Goal: Complete application form: Complete application form

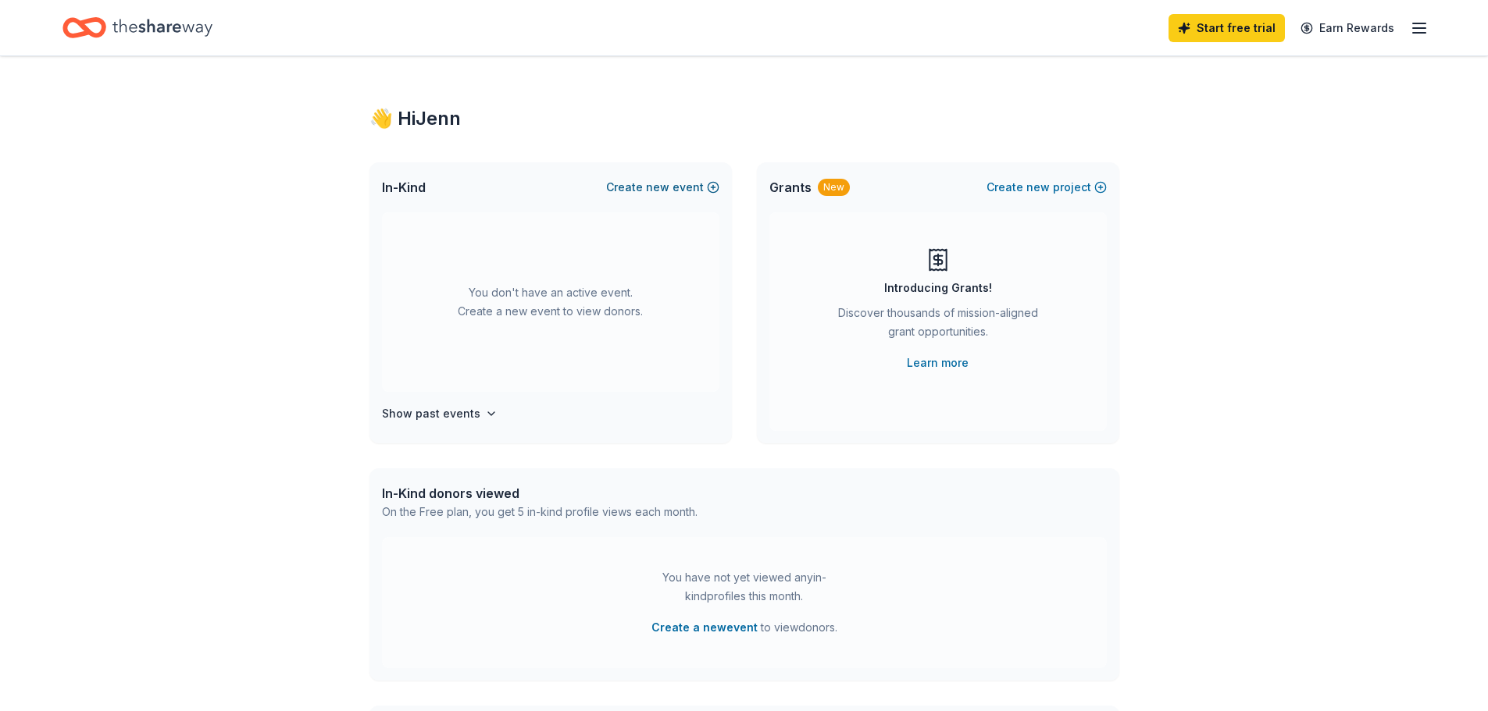
click at [650, 197] on span "new" at bounding box center [657, 187] width 23 height 19
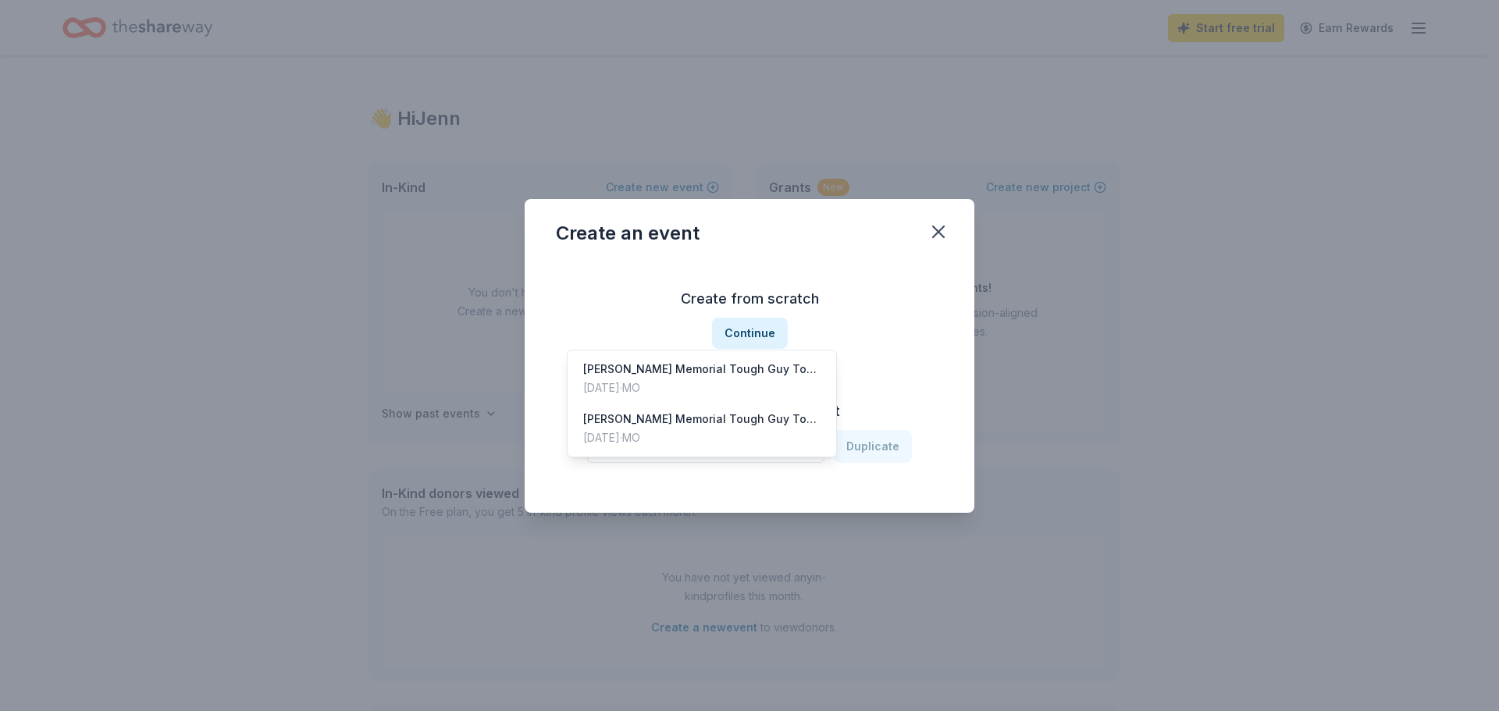
click at [689, 450] on span "Select an event" at bounding box center [694, 446] width 195 height 19
click at [675, 379] on div "[PERSON_NAME] Memorial Tough Guy Tournament" at bounding box center [701, 369] width 237 height 19
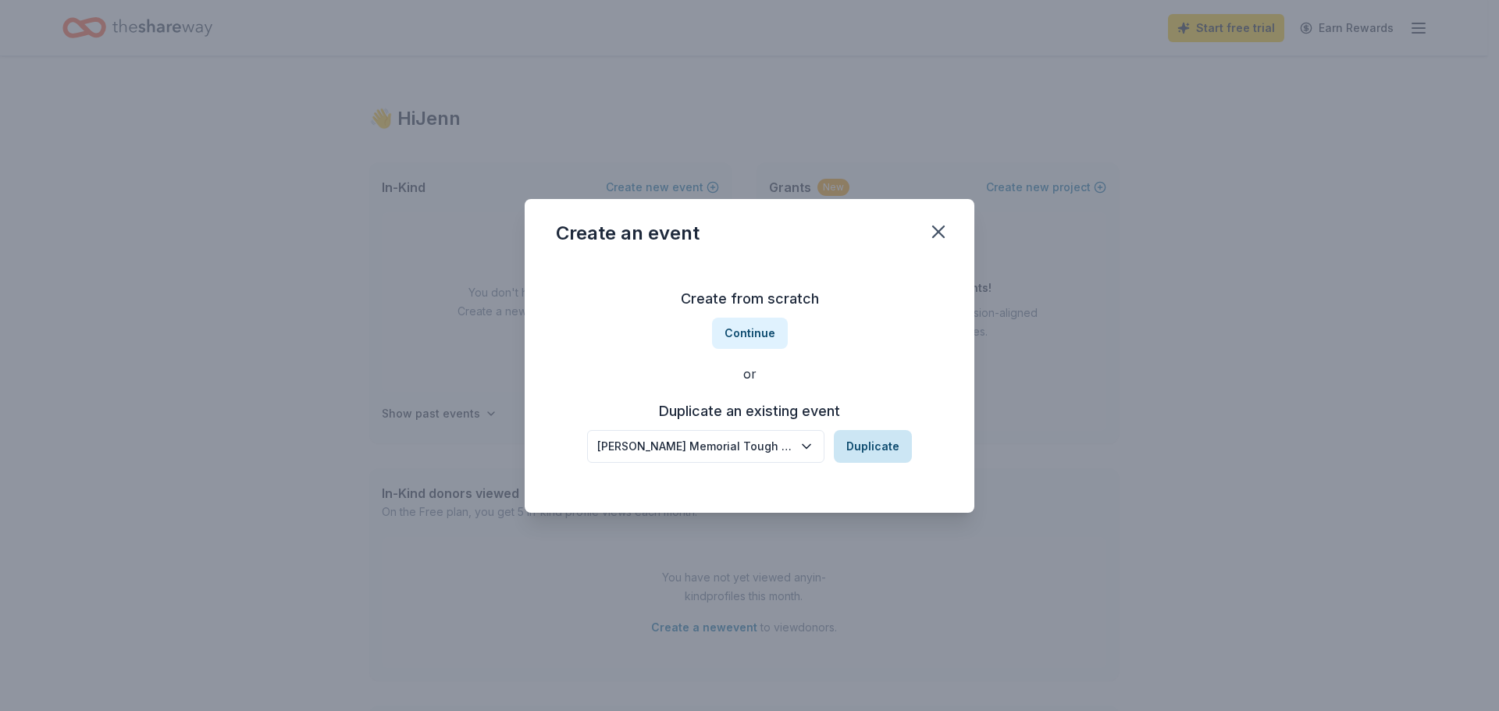
click at [886, 454] on button "Duplicate" at bounding box center [873, 446] width 78 height 33
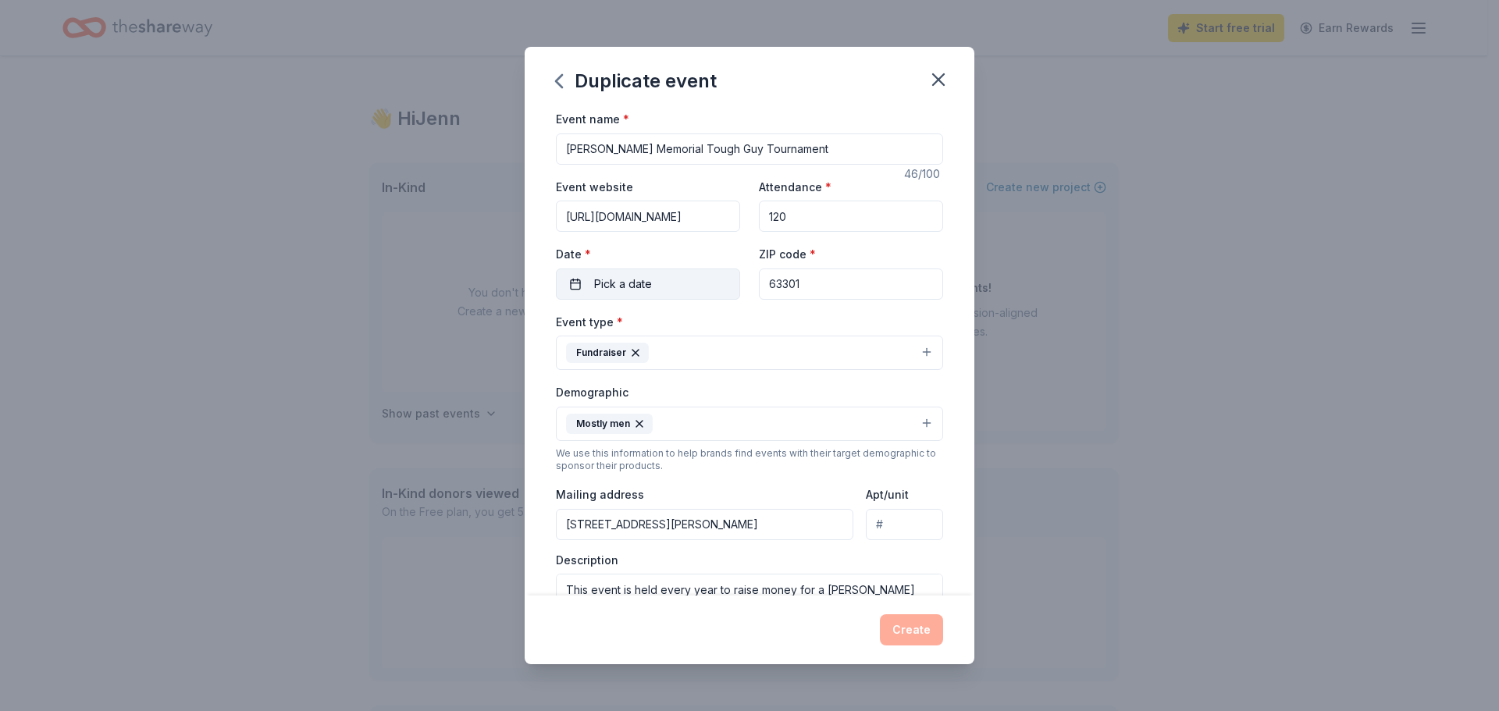
click at [594, 294] on span "Pick a date" at bounding box center [623, 284] width 58 height 19
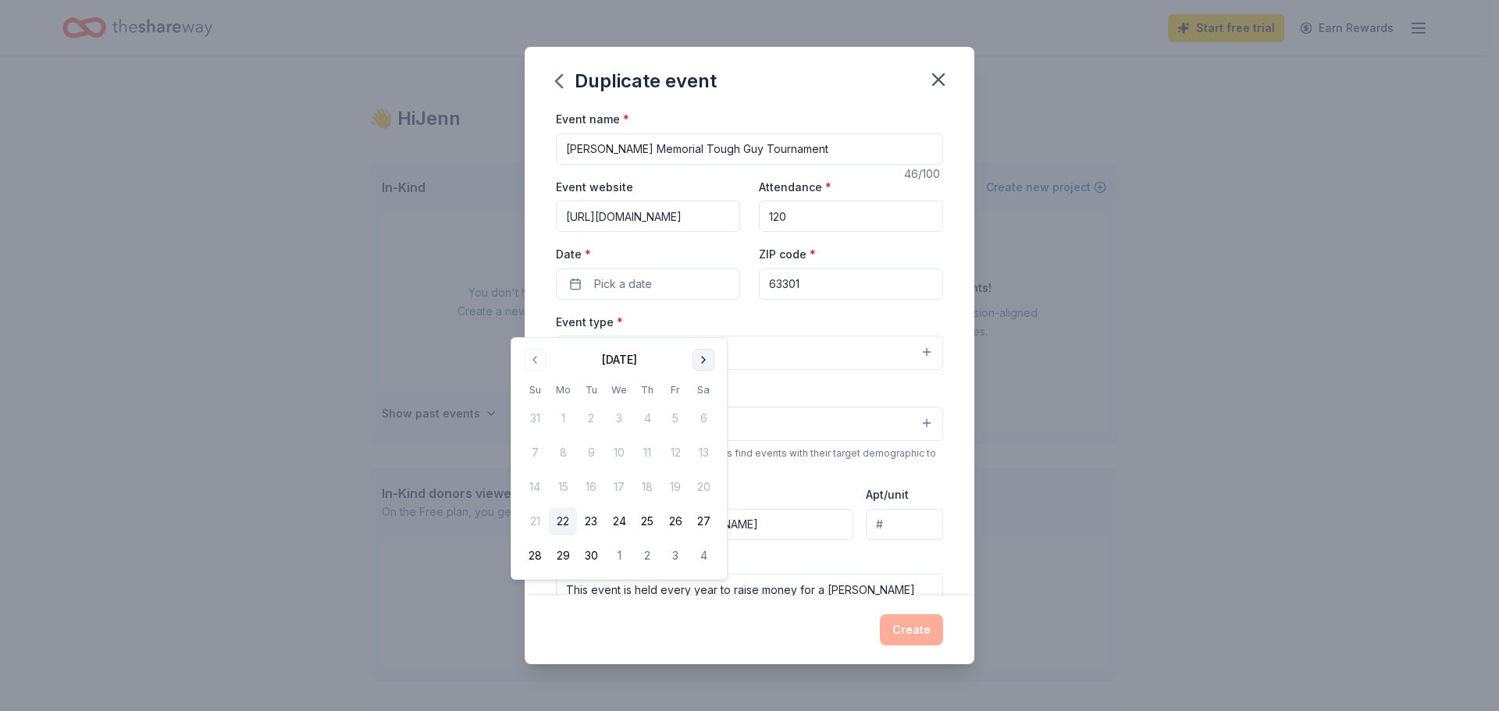
click at [715, 360] on button "Go to next month" at bounding box center [704, 360] width 22 height 22
click at [715, 358] on button "Go to next month" at bounding box center [704, 360] width 22 height 22
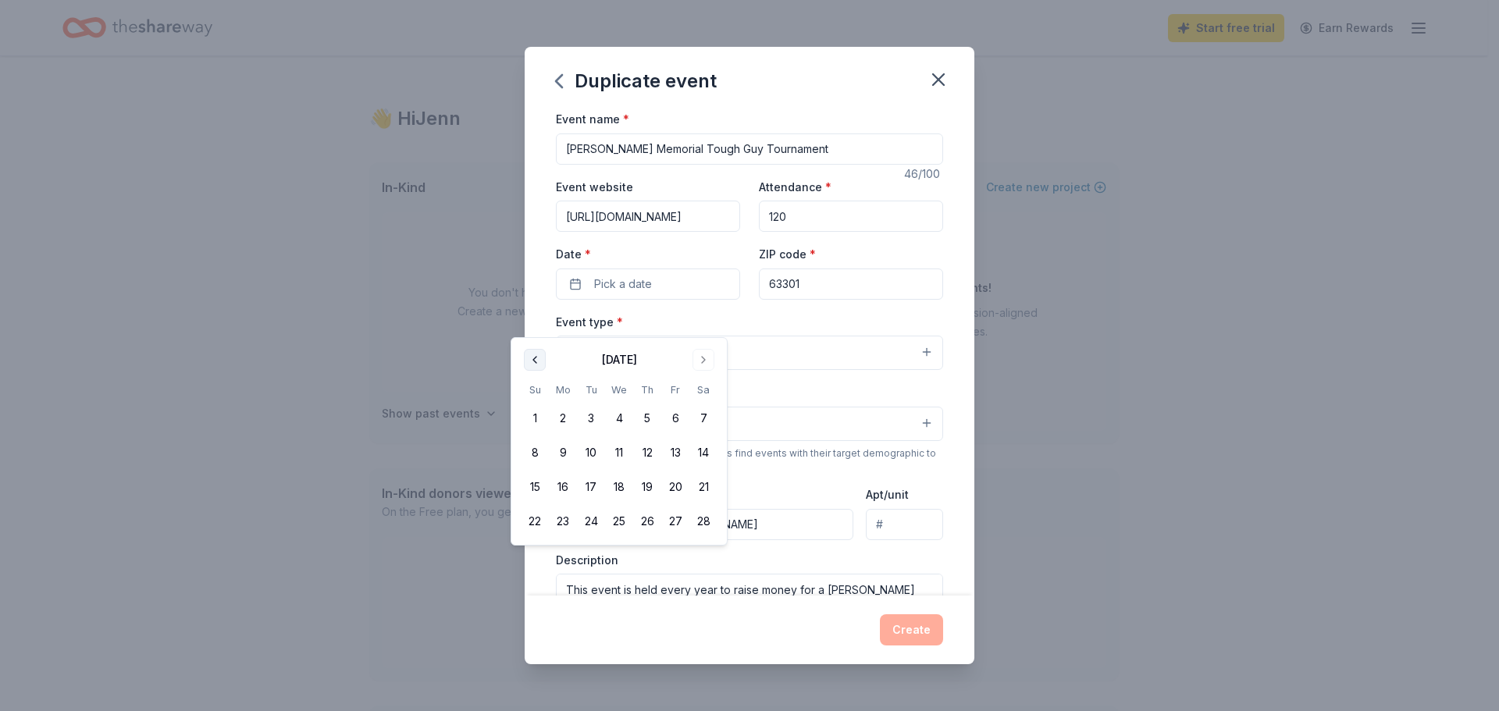
click at [533, 362] on button "Go to previous month" at bounding box center [535, 360] width 22 height 22
click at [718, 501] on button "17" at bounding box center [704, 487] width 28 height 28
click at [882, 358] on div "Event type * Fundraiser" at bounding box center [749, 341] width 387 height 59
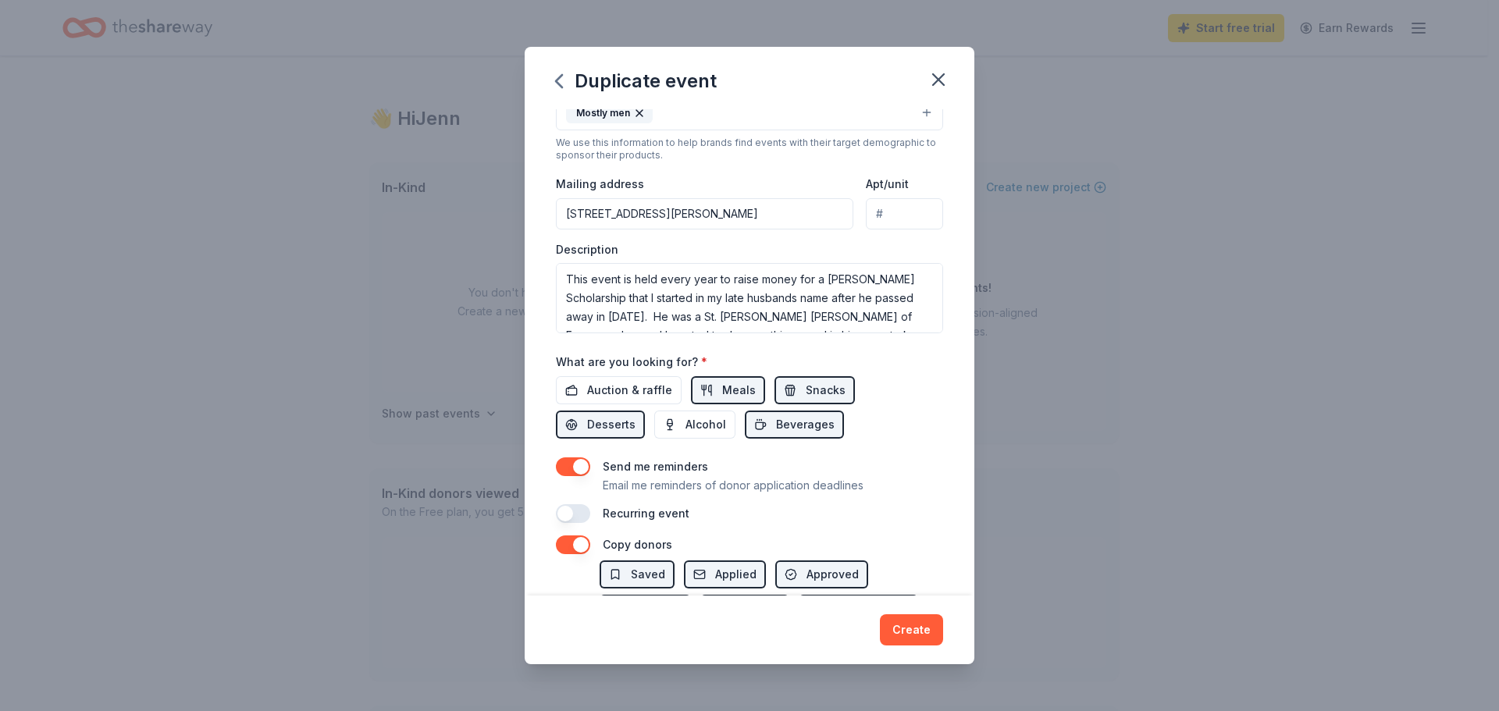
scroll to position [312, 0]
click at [604, 398] on span "Auction & raffle" at bounding box center [629, 389] width 85 height 19
click at [693, 433] on span "Alcohol" at bounding box center [706, 423] width 41 height 19
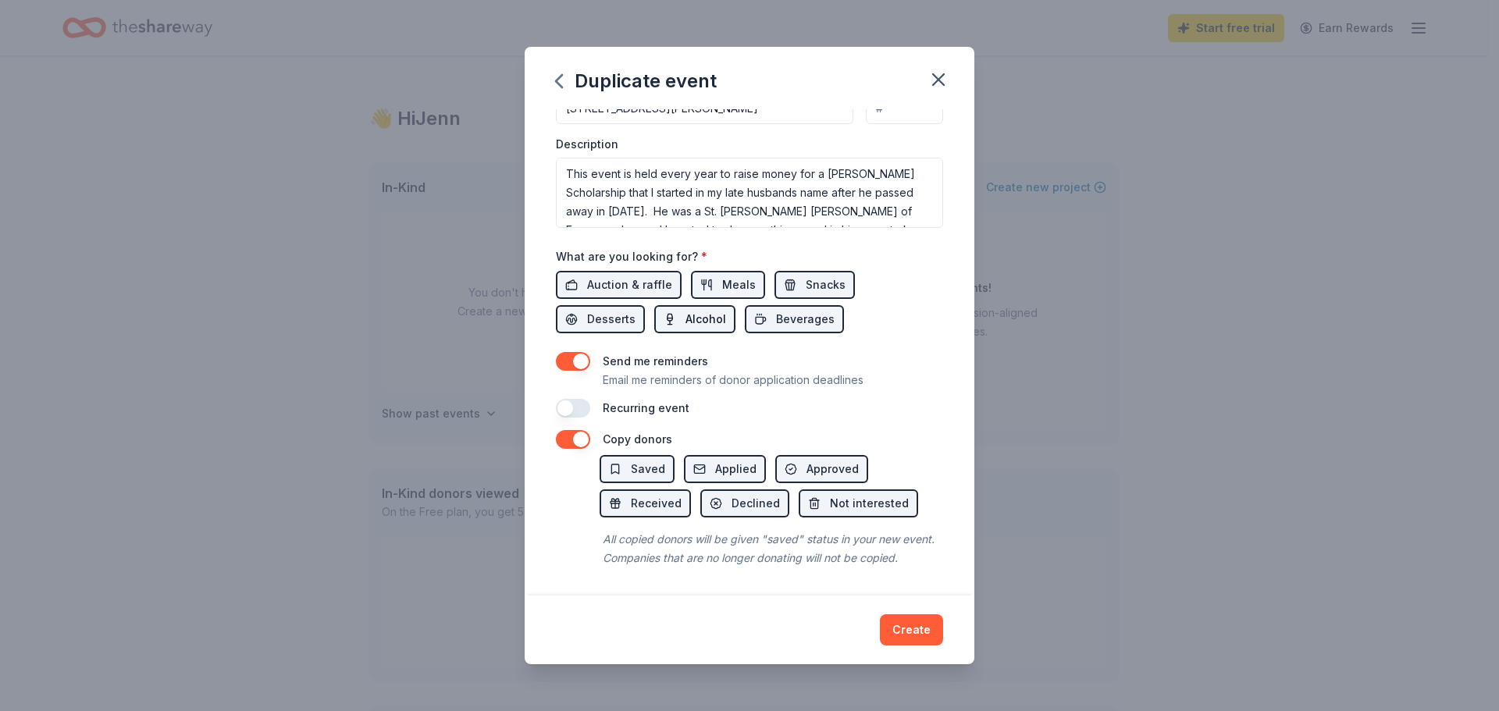
scroll to position [469, 0]
click at [564, 418] on button "button" at bounding box center [573, 408] width 34 height 19
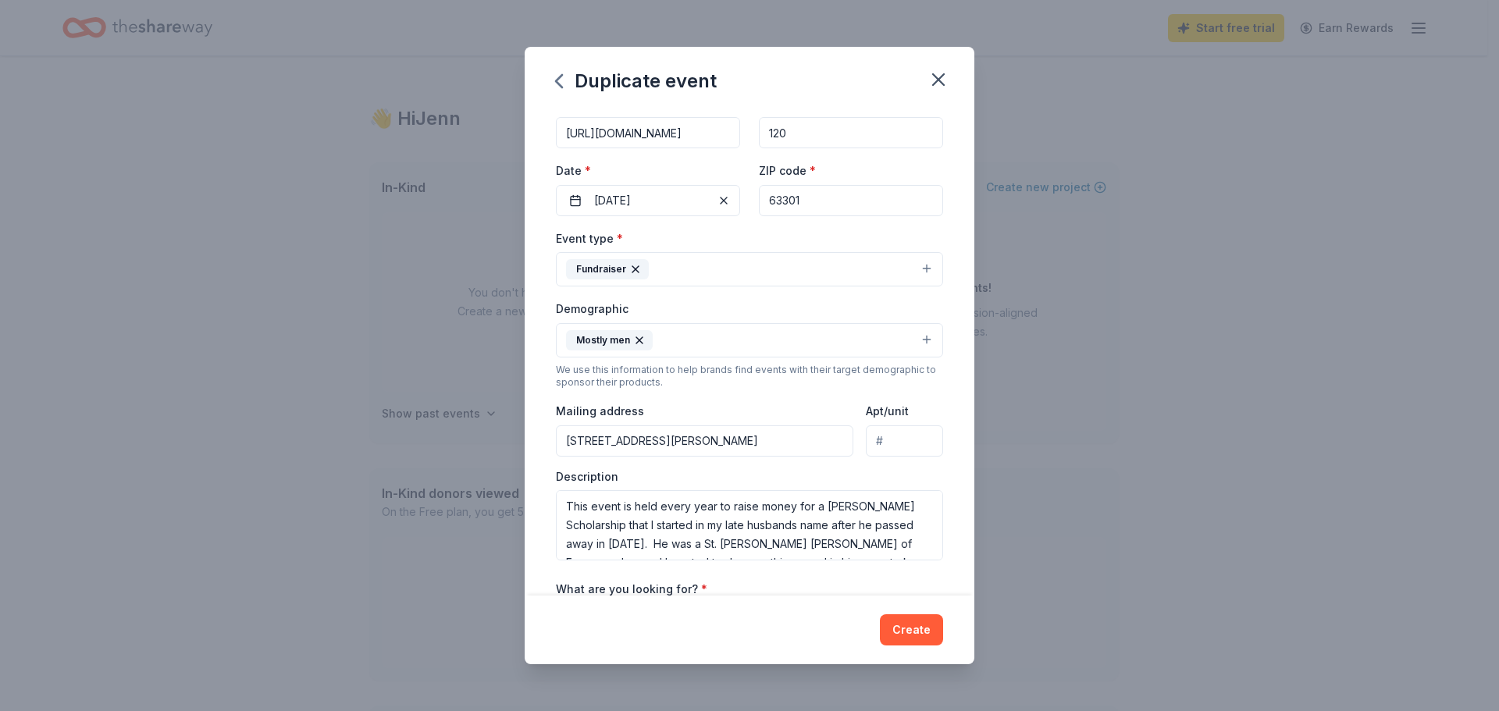
scroll to position [0, 0]
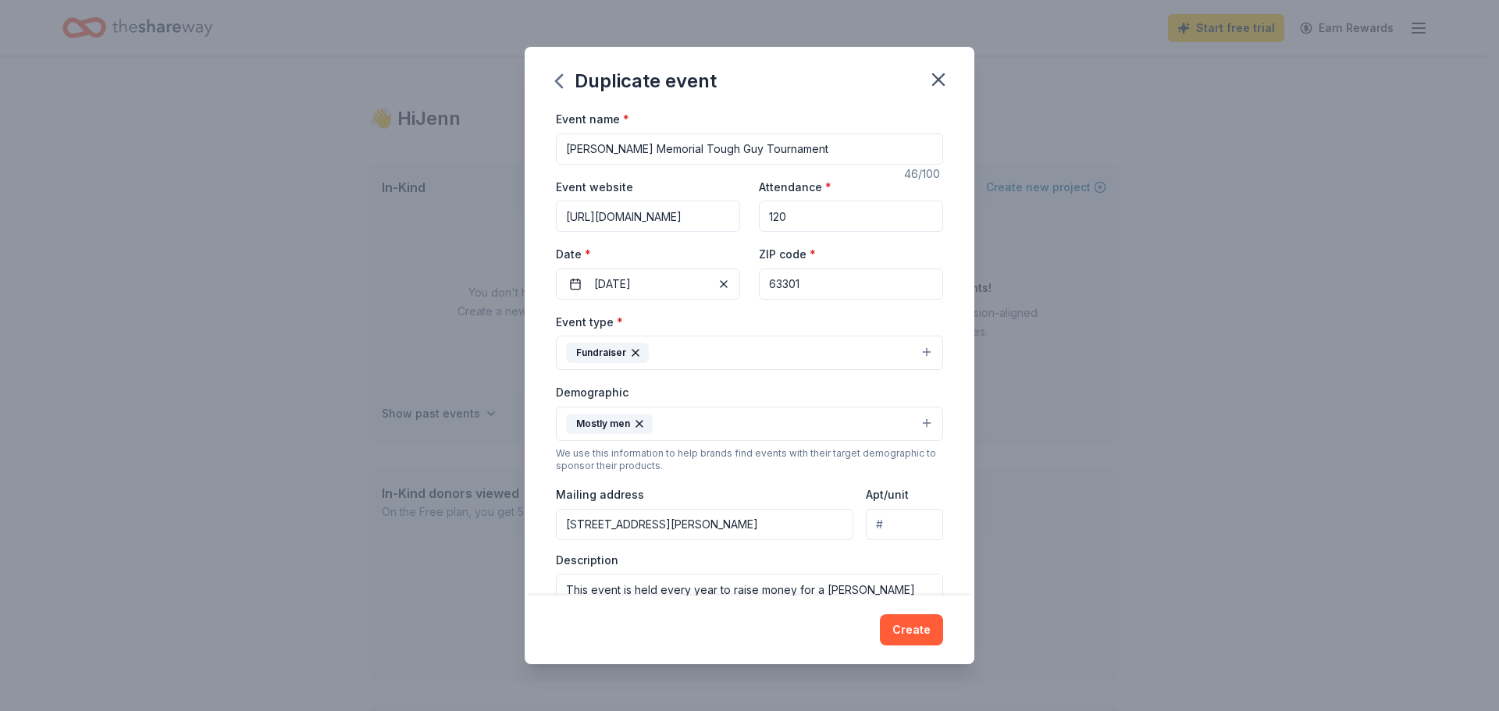
click at [601, 229] on input "https://www.facebook.com/events/6874596922594219" at bounding box center [648, 216] width 184 height 31
paste input "00966129239331"
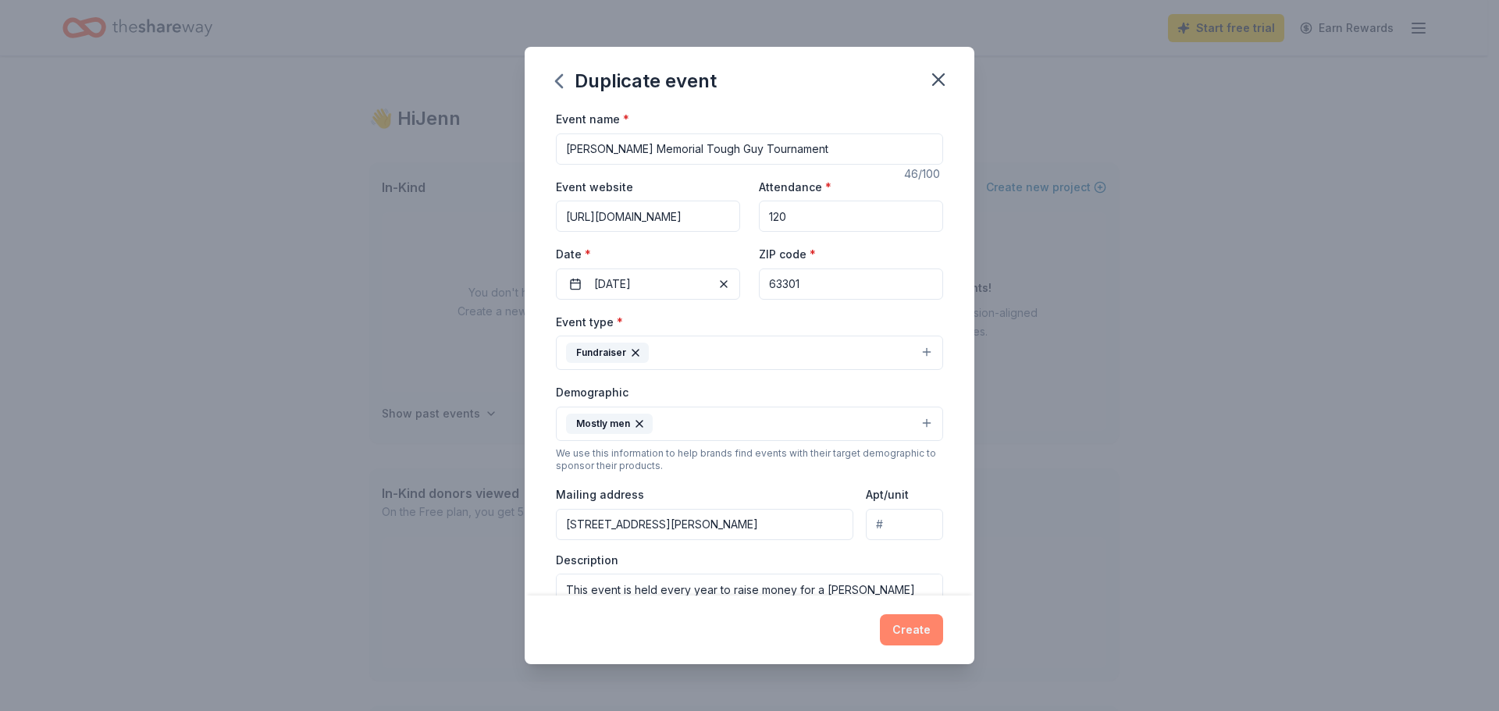
type input "https://www.facebook.com/events/600966129239331"
click at [929, 622] on button "Create" at bounding box center [911, 630] width 63 height 31
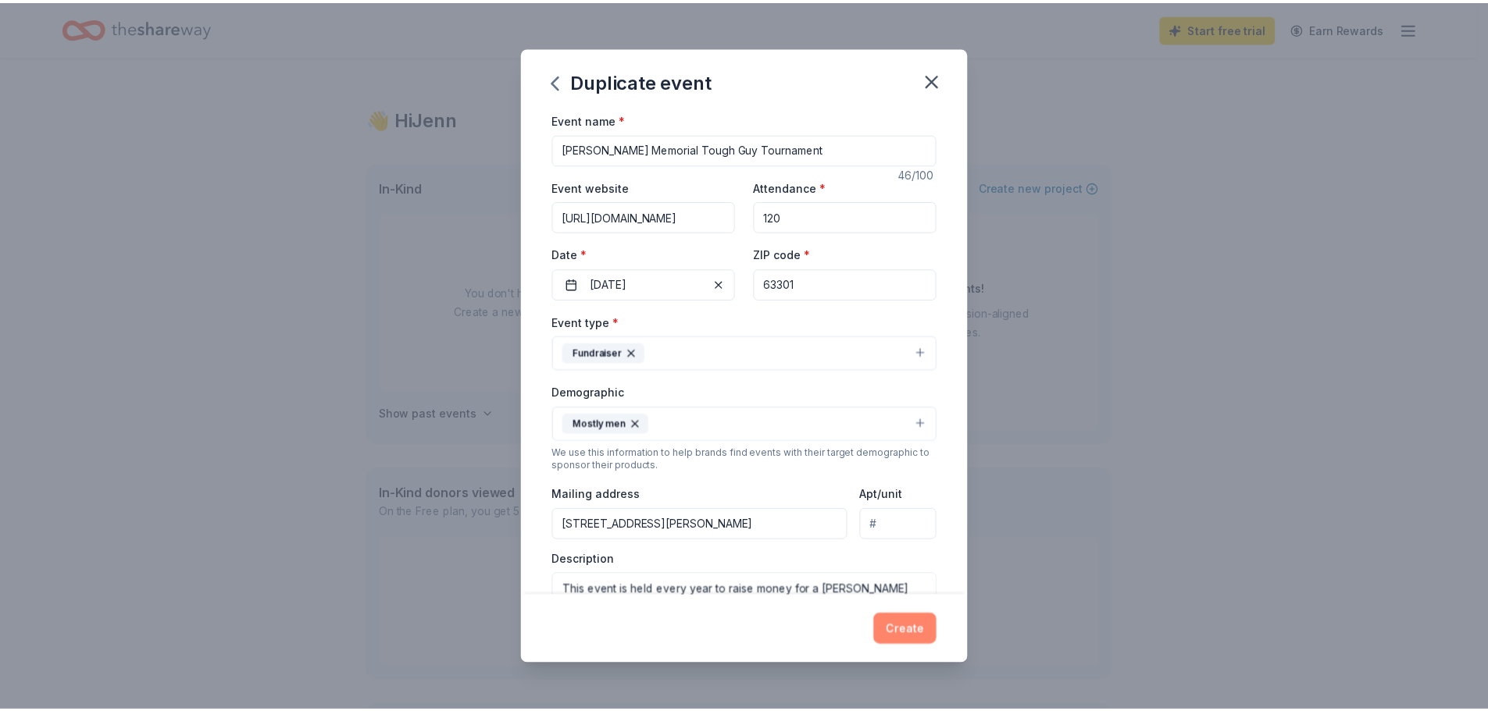
scroll to position [0, 0]
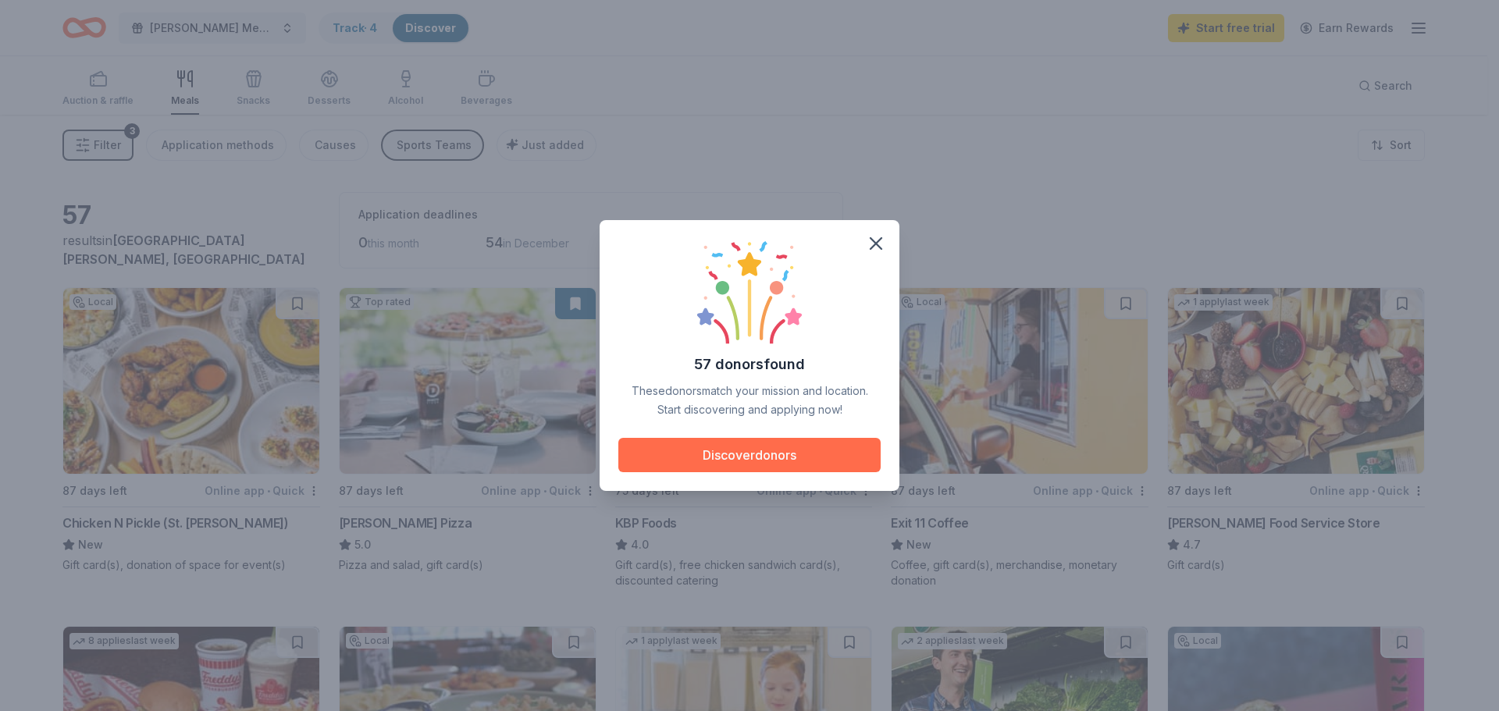
click at [755, 469] on button "Discover donors" at bounding box center [749, 455] width 262 height 34
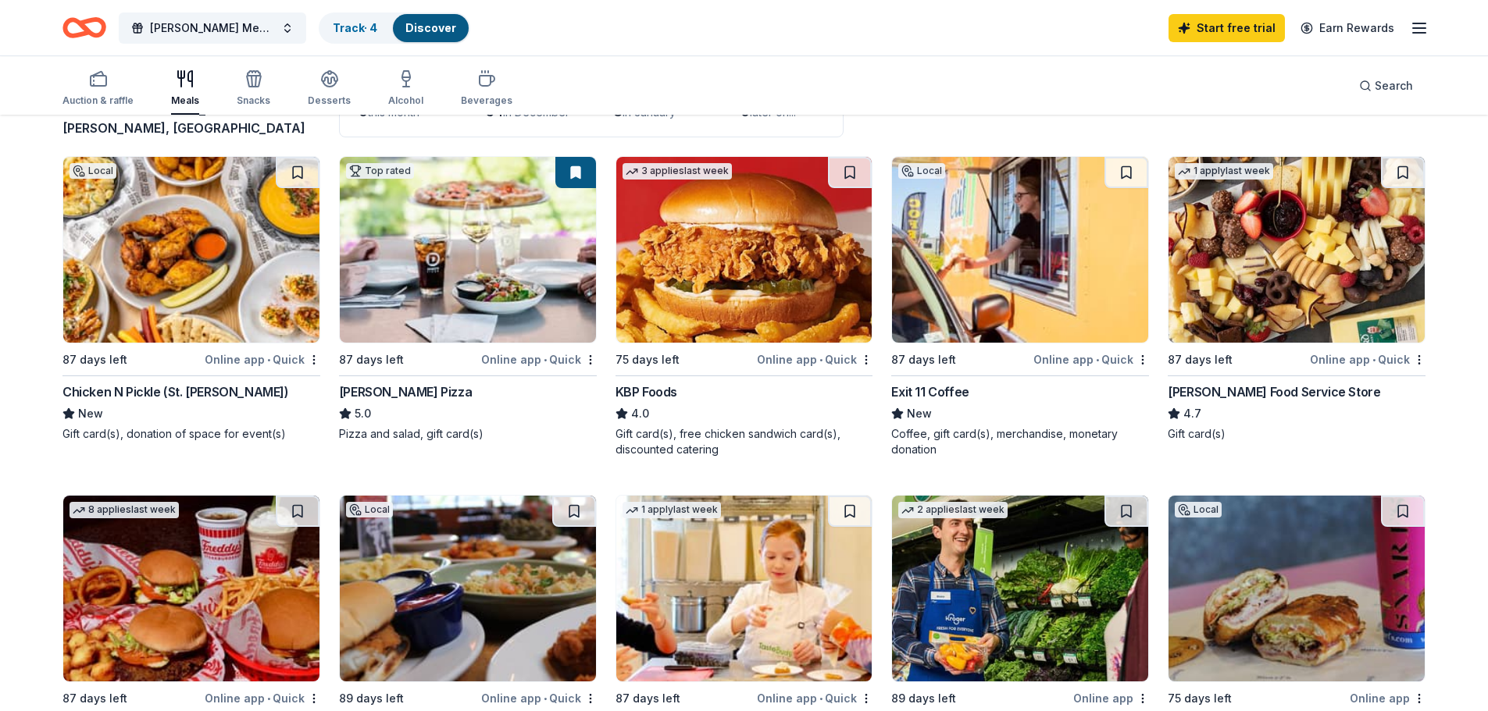
scroll to position [156, 0]
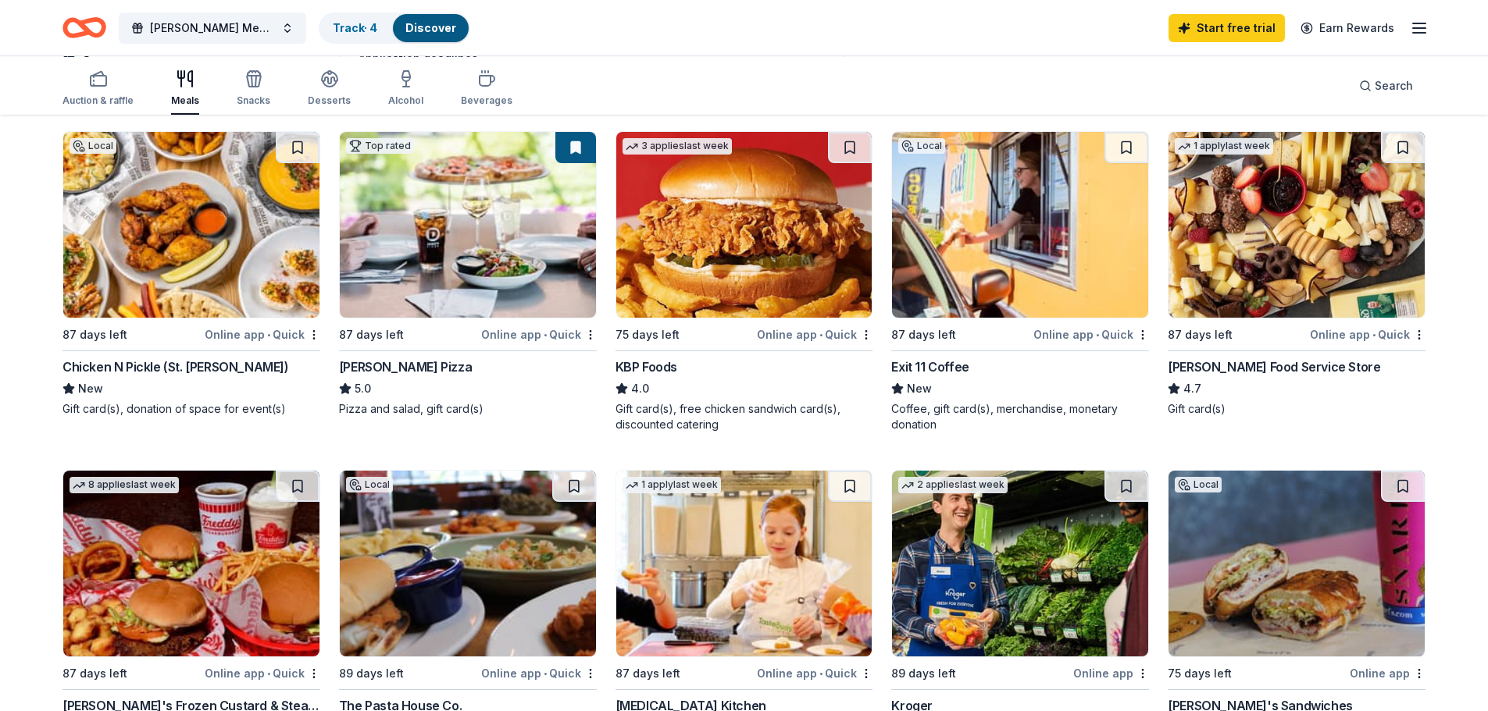
click at [174, 302] on img at bounding box center [191, 225] width 256 height 186
click at [461, 283] on img at bounding box center [468, 225] width 256 height 186
click at [992, 296] on img at bounding box center [1020, 225] width 256 height 186
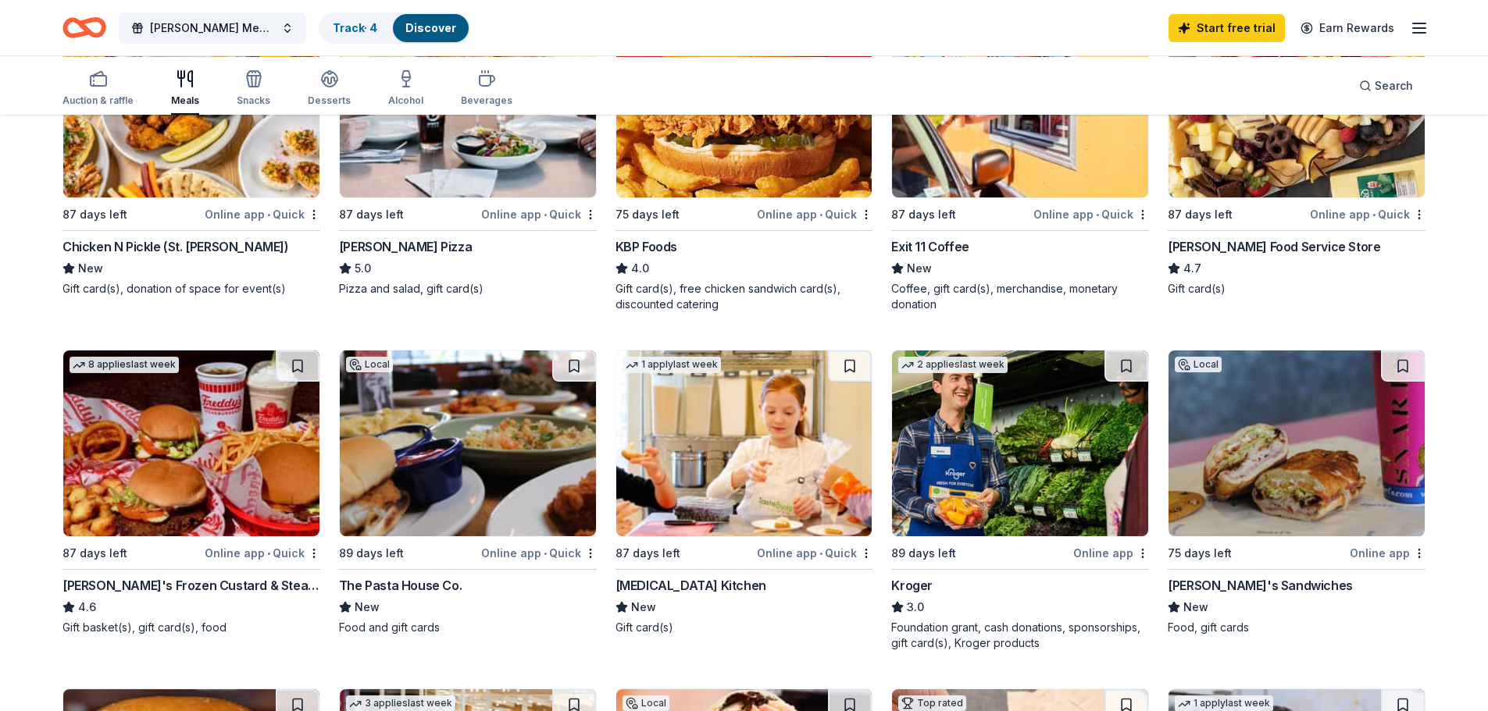
scroll to position [469, 0]
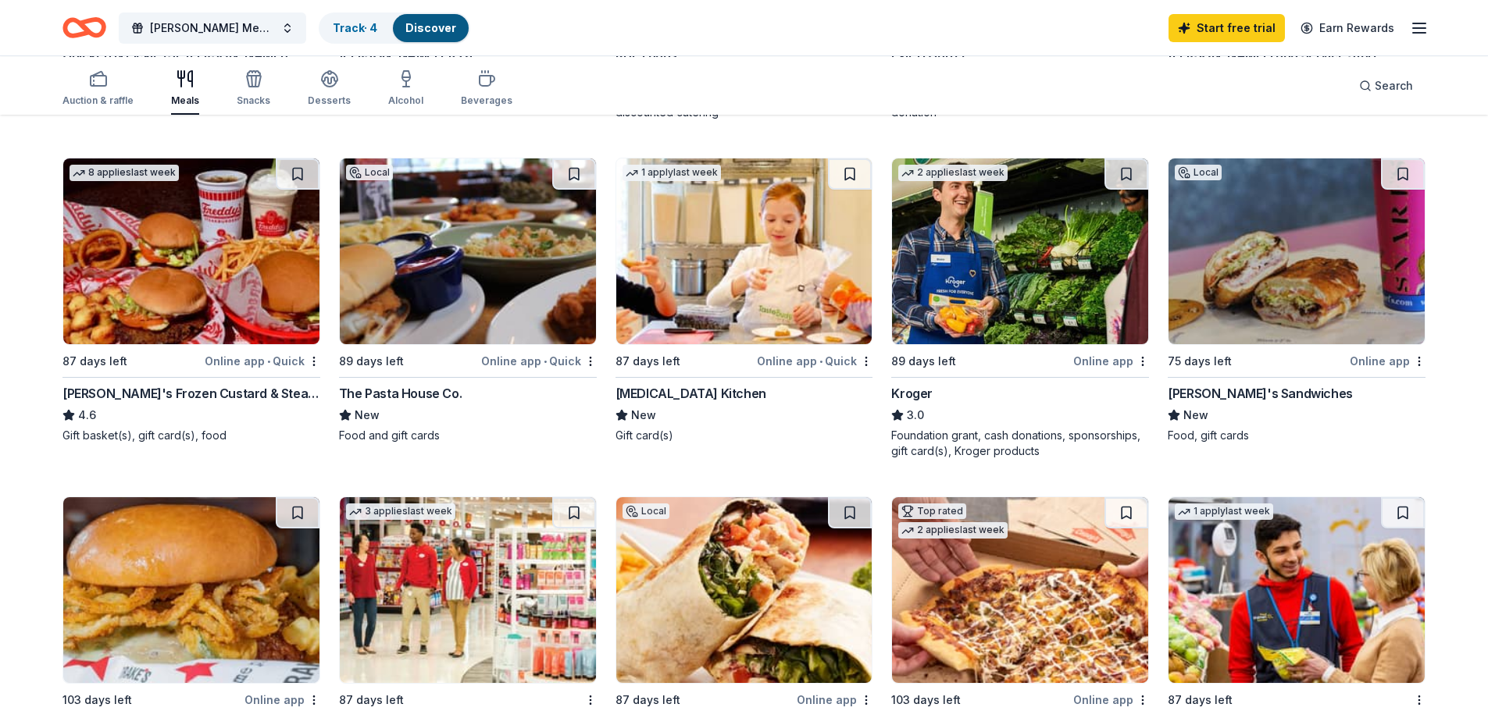
click at [440, 344] on img at bounding box center [468, 252] width 256 height 186
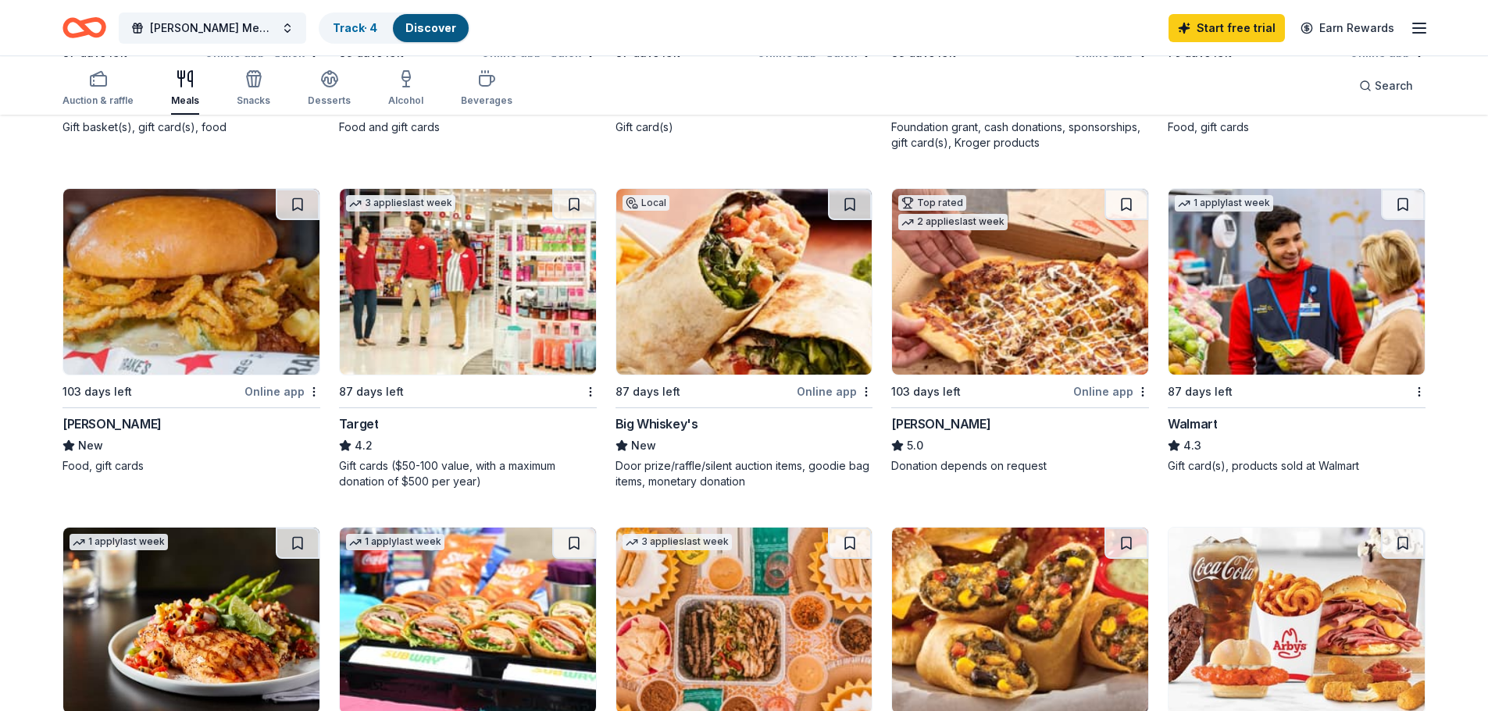
scroll to position [781, 0]
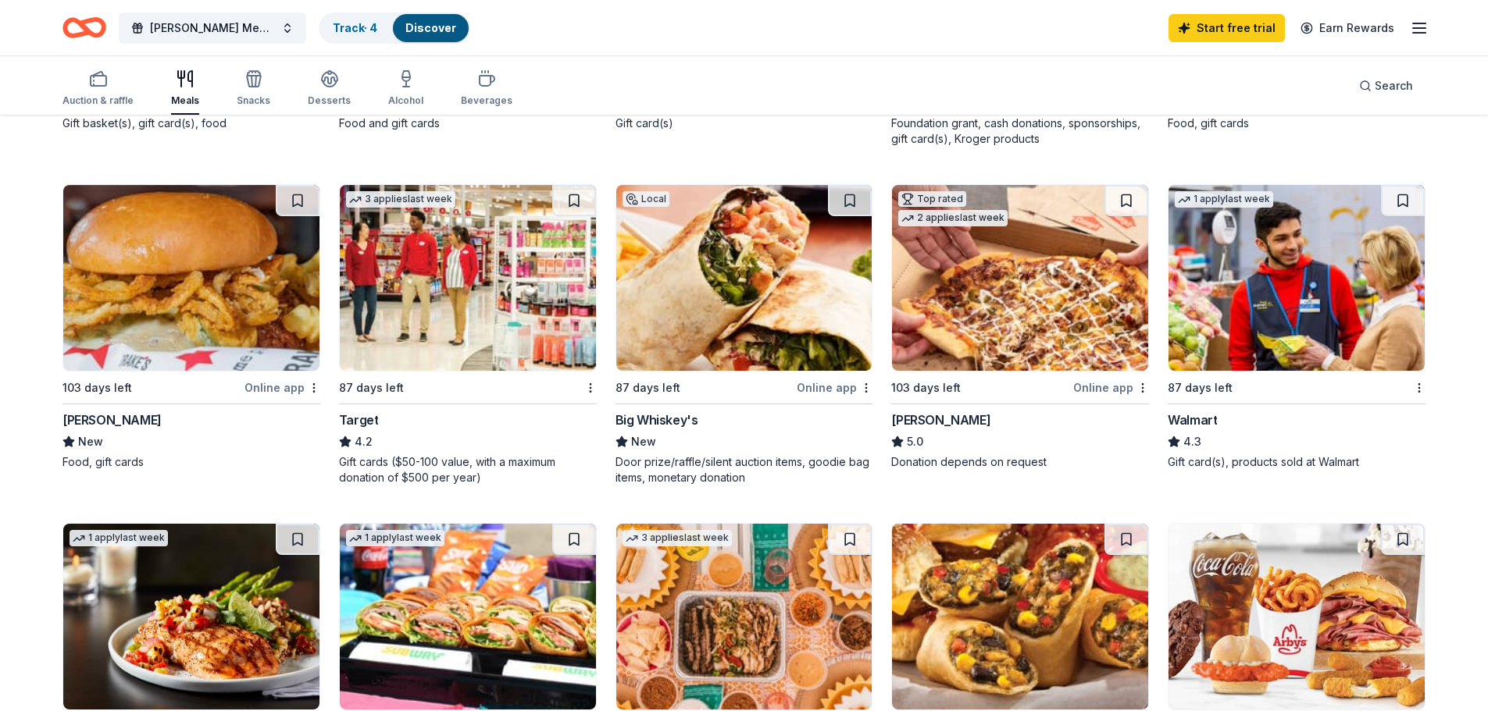
click at [236, 371] on img at bounding box center [191, 278] width 256 height 186
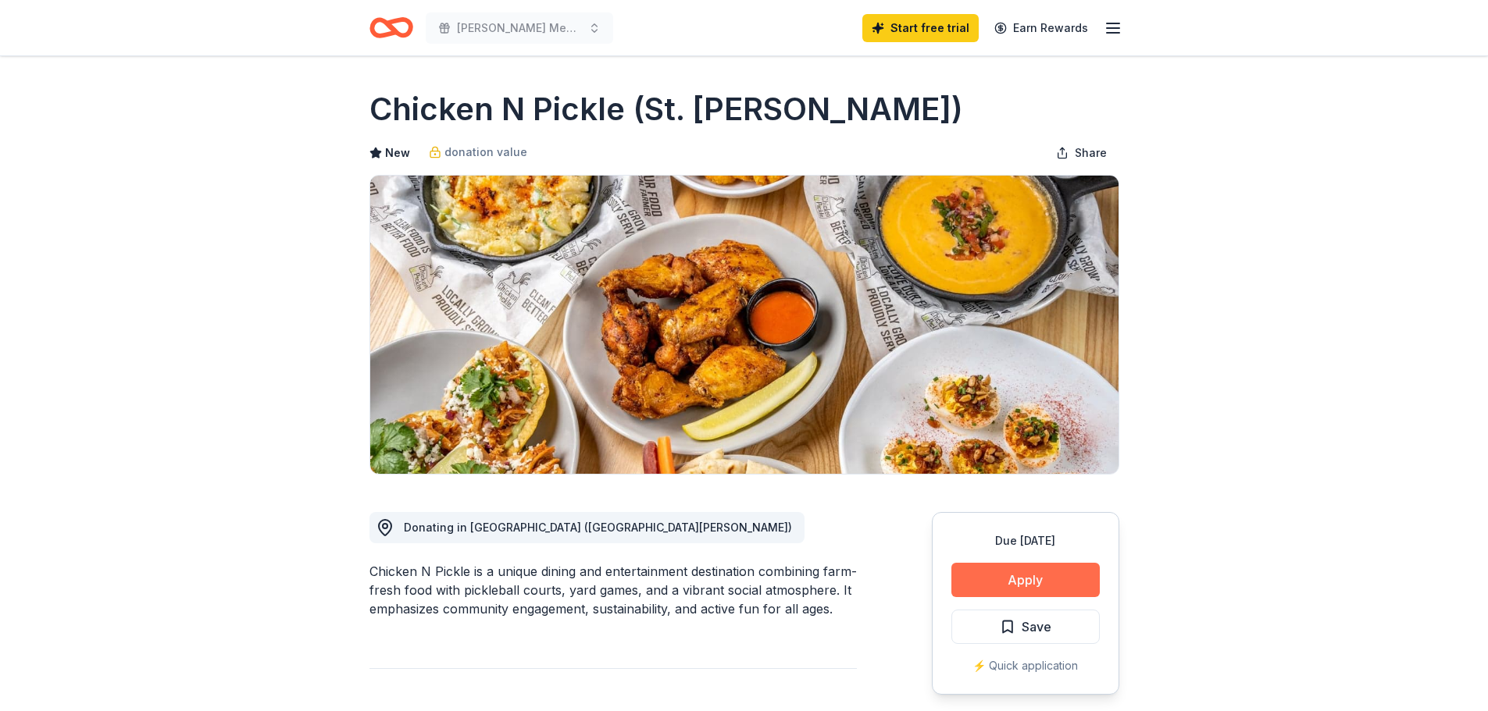
click at [998, 597] on button "Apply" at bounding box center [1025, 580] width 148 height 34
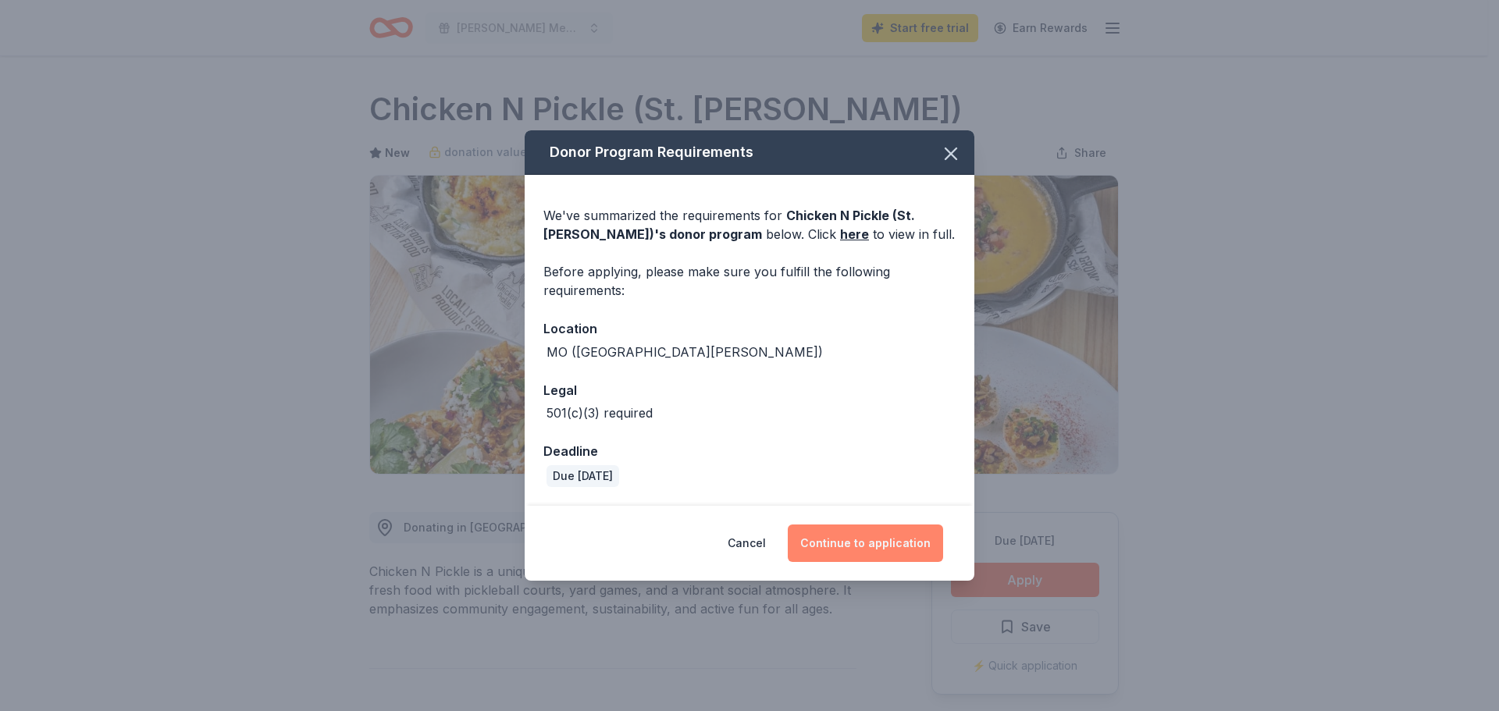
click at [877, 562] on button "Continue to application" at bounding box center [865, 543] width 155 height 37
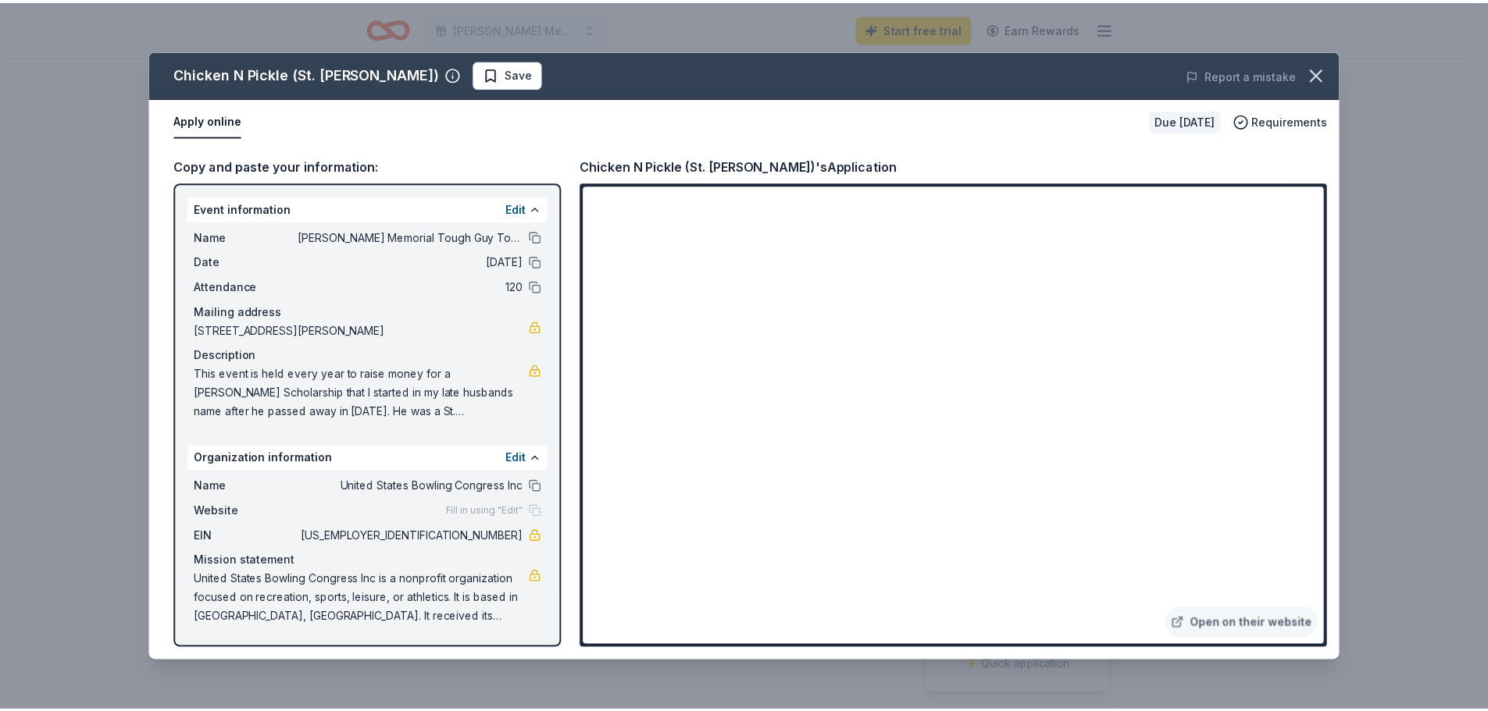
scroll to position [87, 0]
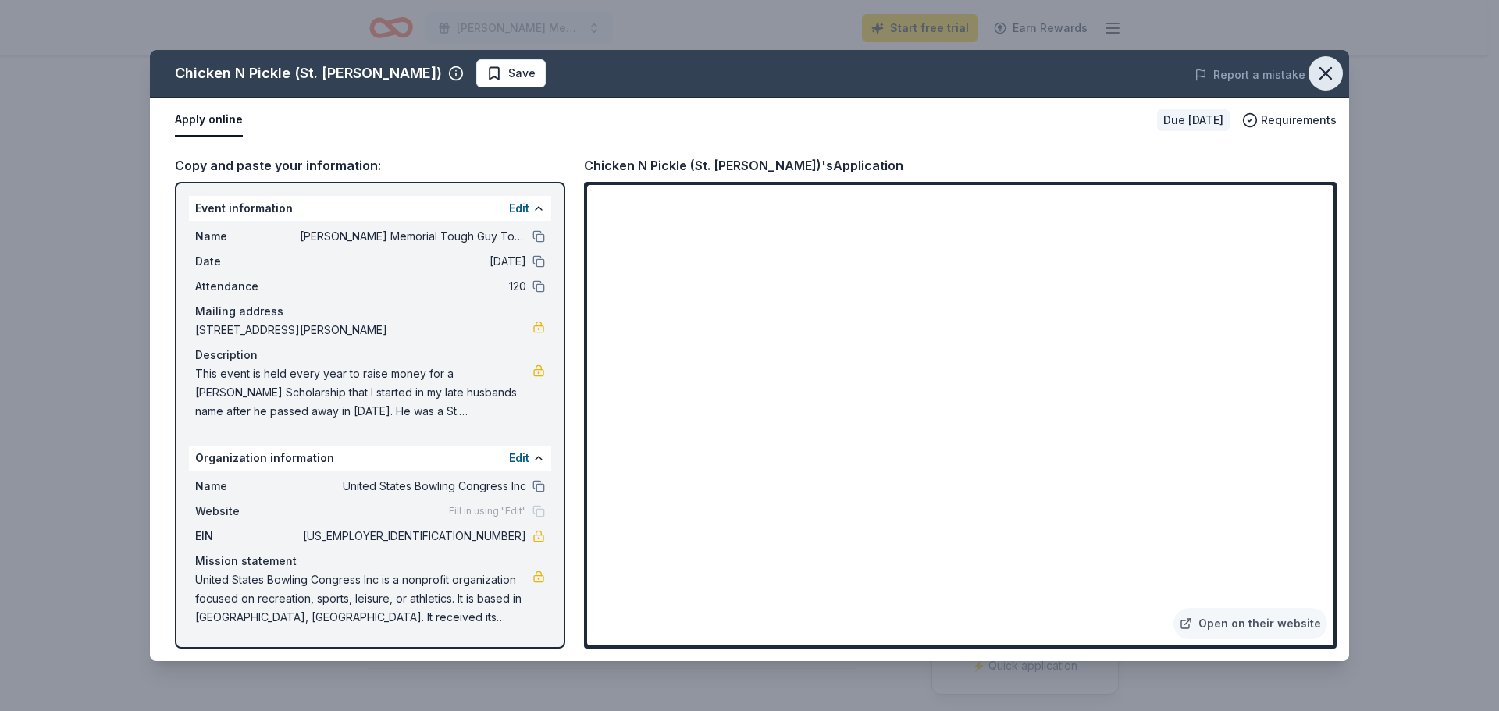
click at [1318, 84] on icon "button" at bounding box center [1326, 73] width 22 height 22
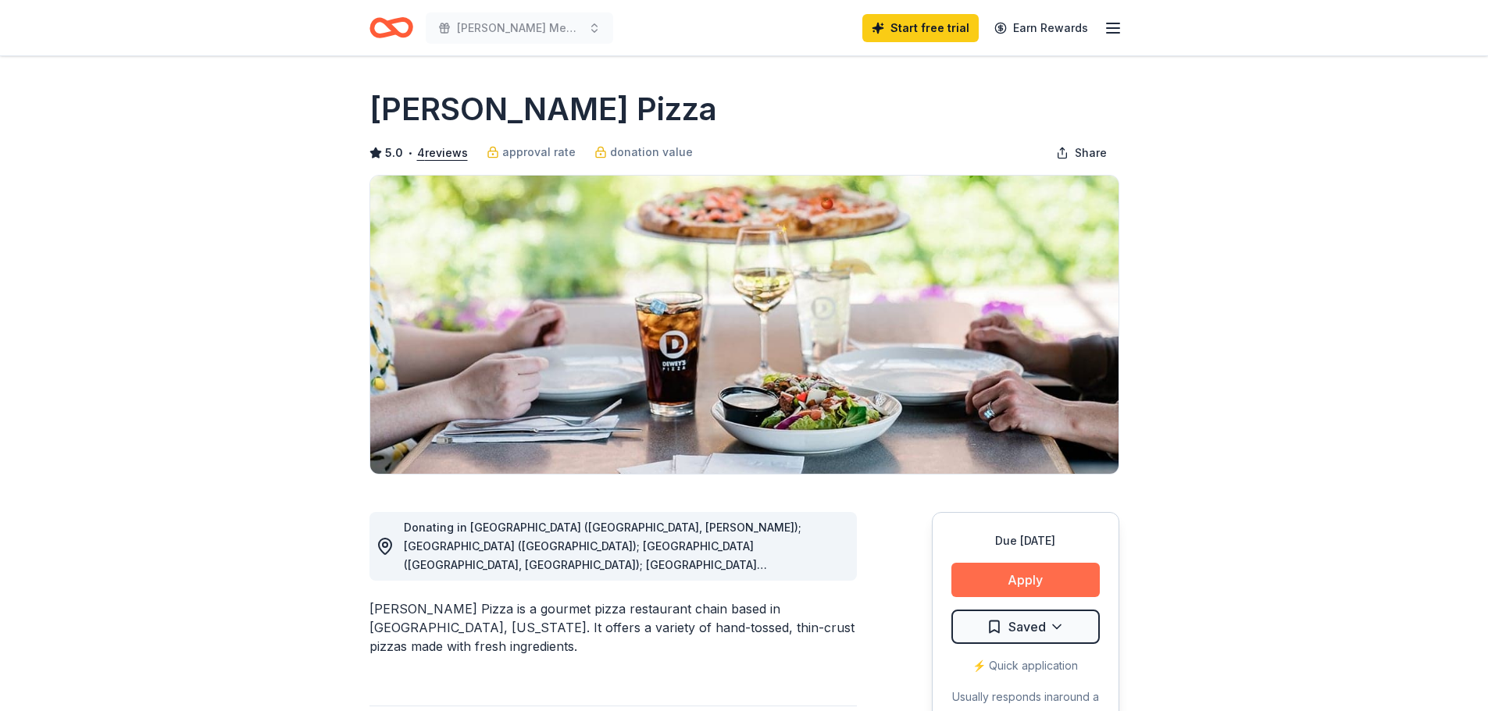
click at [980, 597] on button "Apply" at bounding box center [1025, 580] width 148 height 34
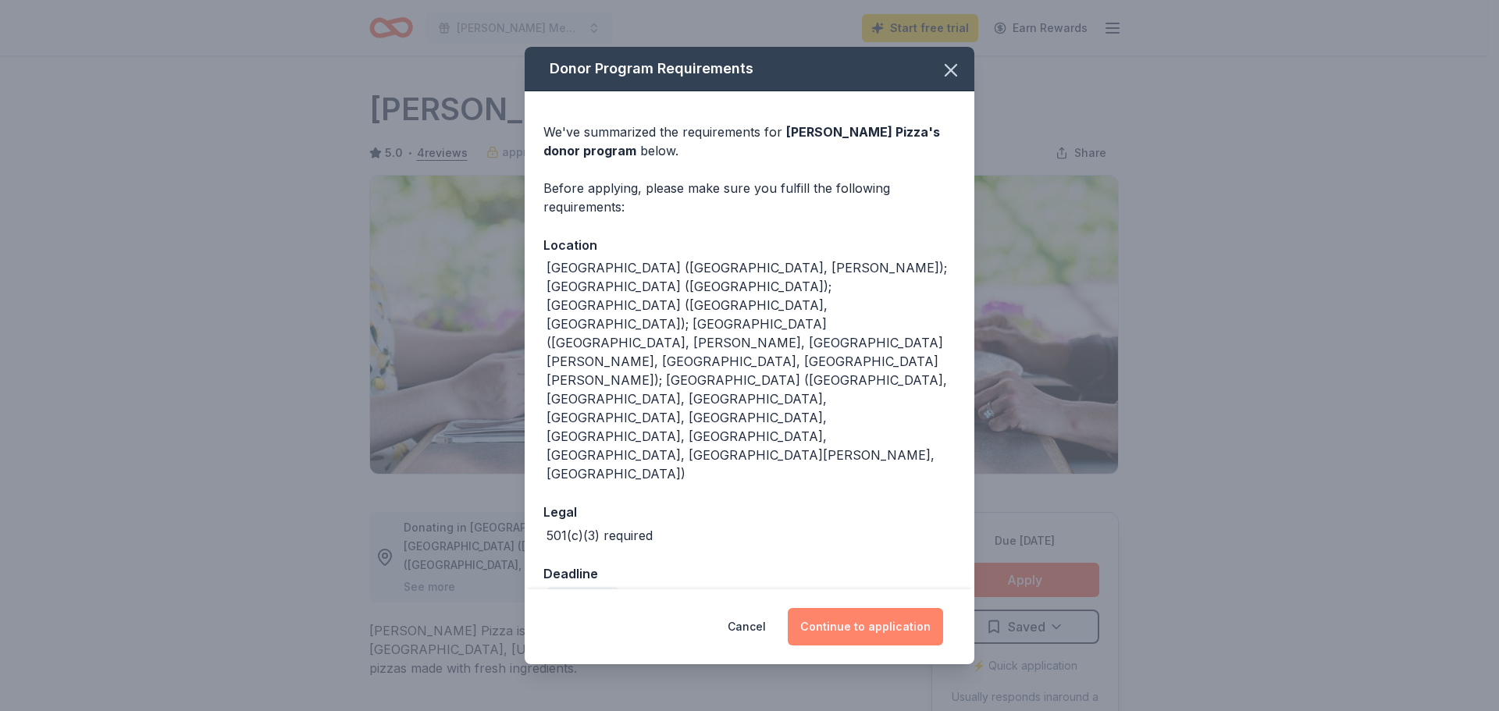
click at [921, 608] on button "Continue to application" at bounding box center [865, 626] width 155 height 37
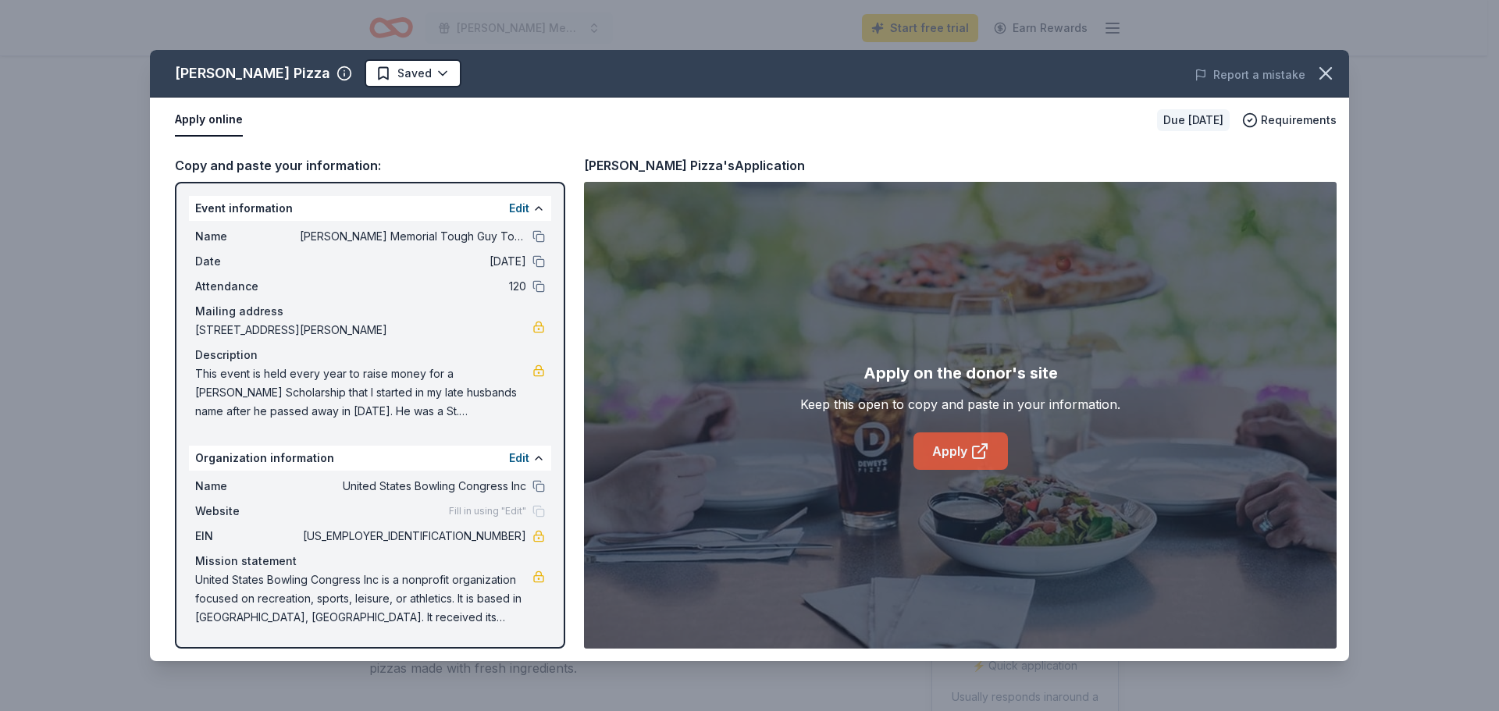
click at [967, 468] on link "Apply" at bounding box center [961, 451] width 94 height 37
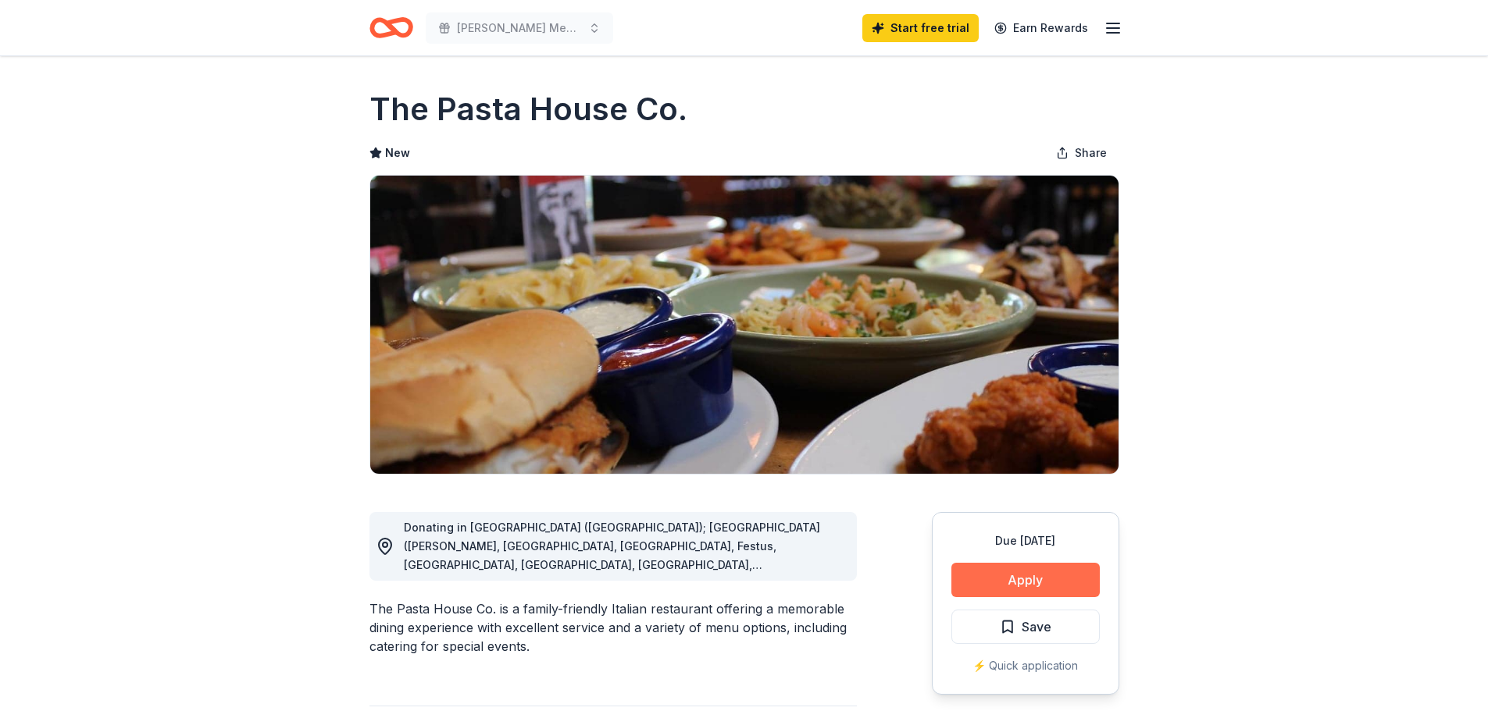
click at [984, 597] on button "Apply" at bounding box center [1025, 580] width 148 height 34
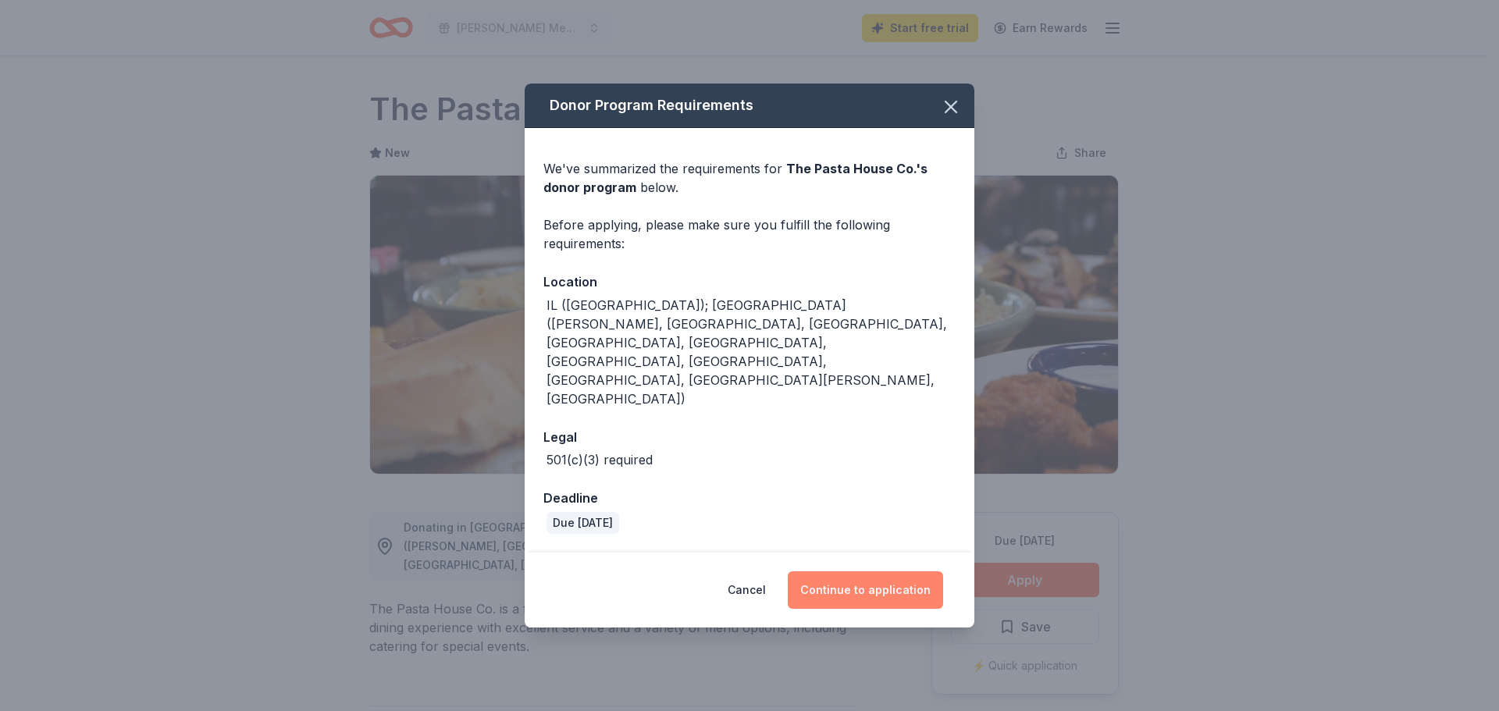
click at [893, 572] on button "Continue to application" at bounding box center [865, 590] width 155 height 37
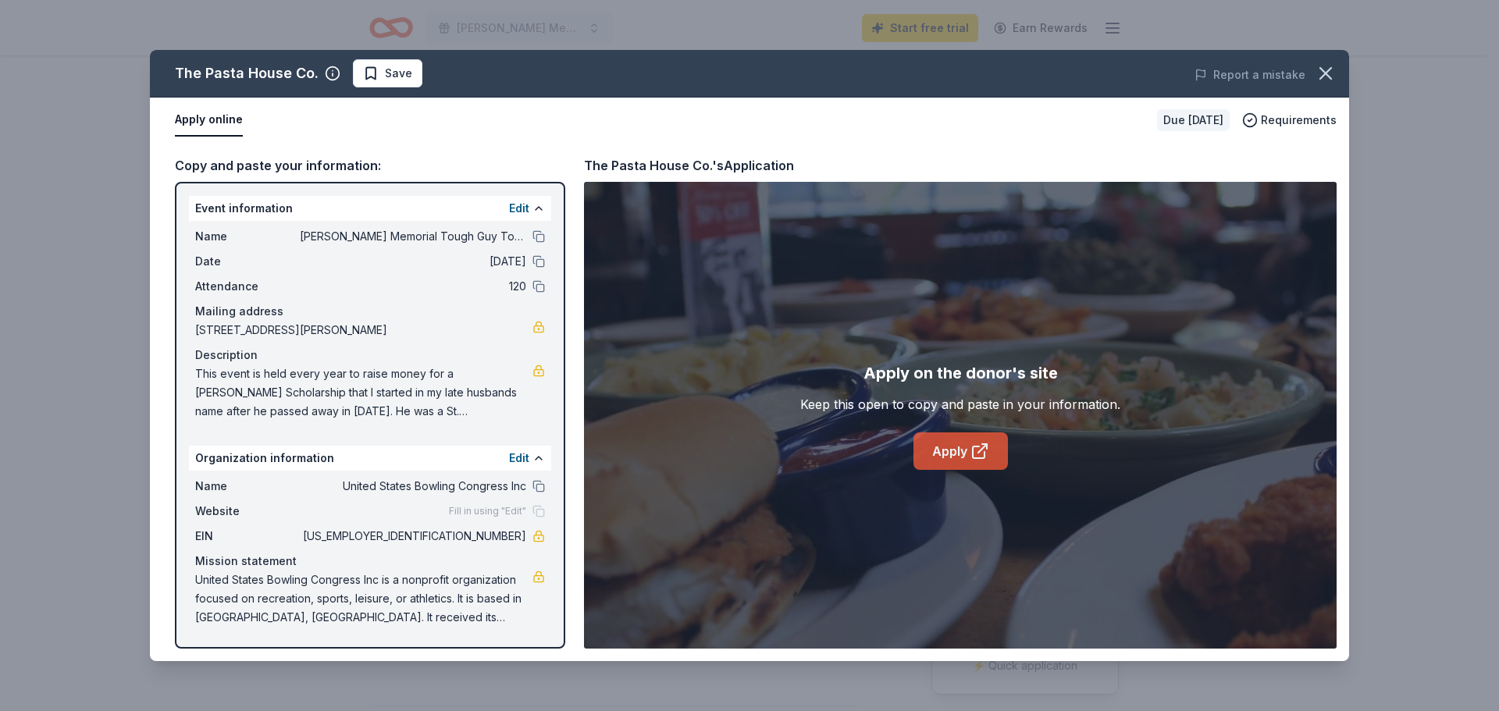
click at [957, 468] on link "Apply" at bounding box center [961, 451] width 94 height 37
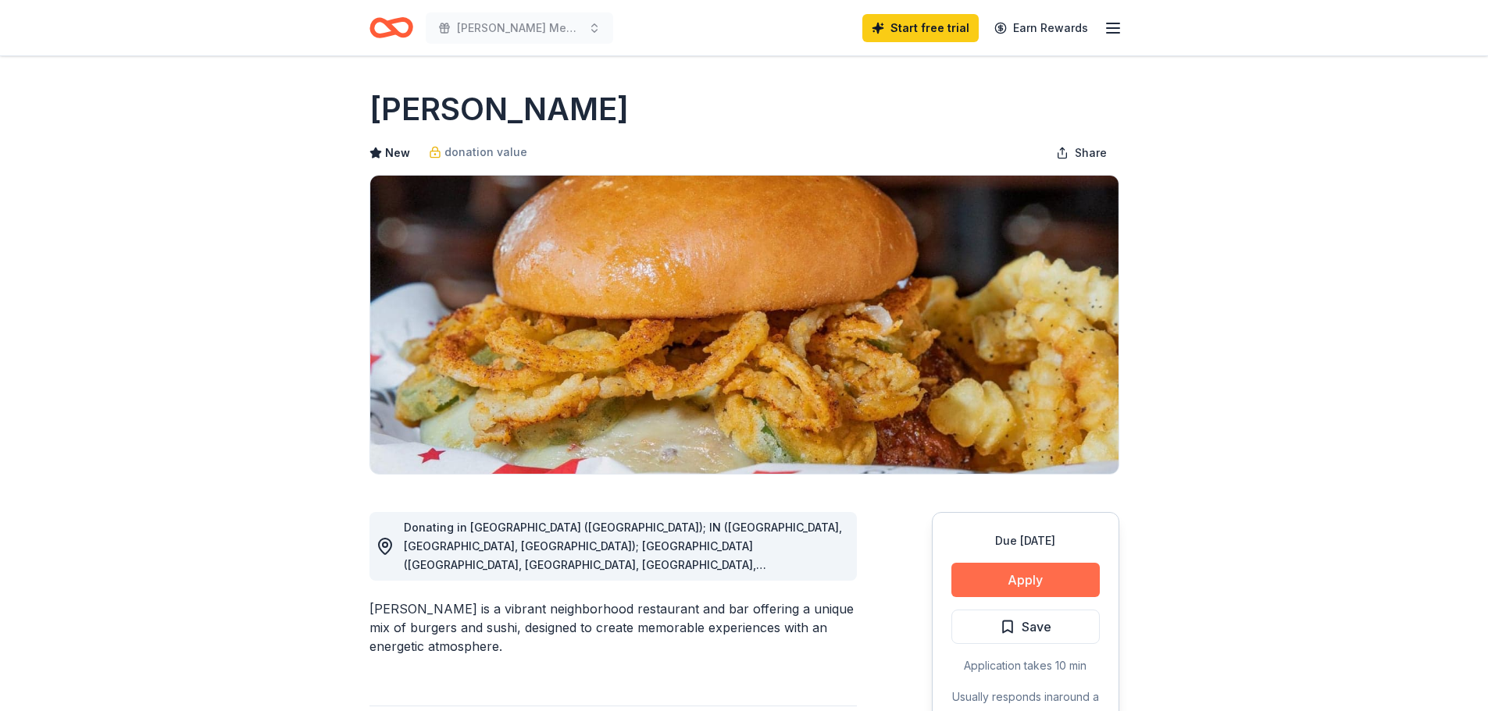
click at [1063, 597] on button "Apply" at bounding box center [1025, 580] width 148 height 34
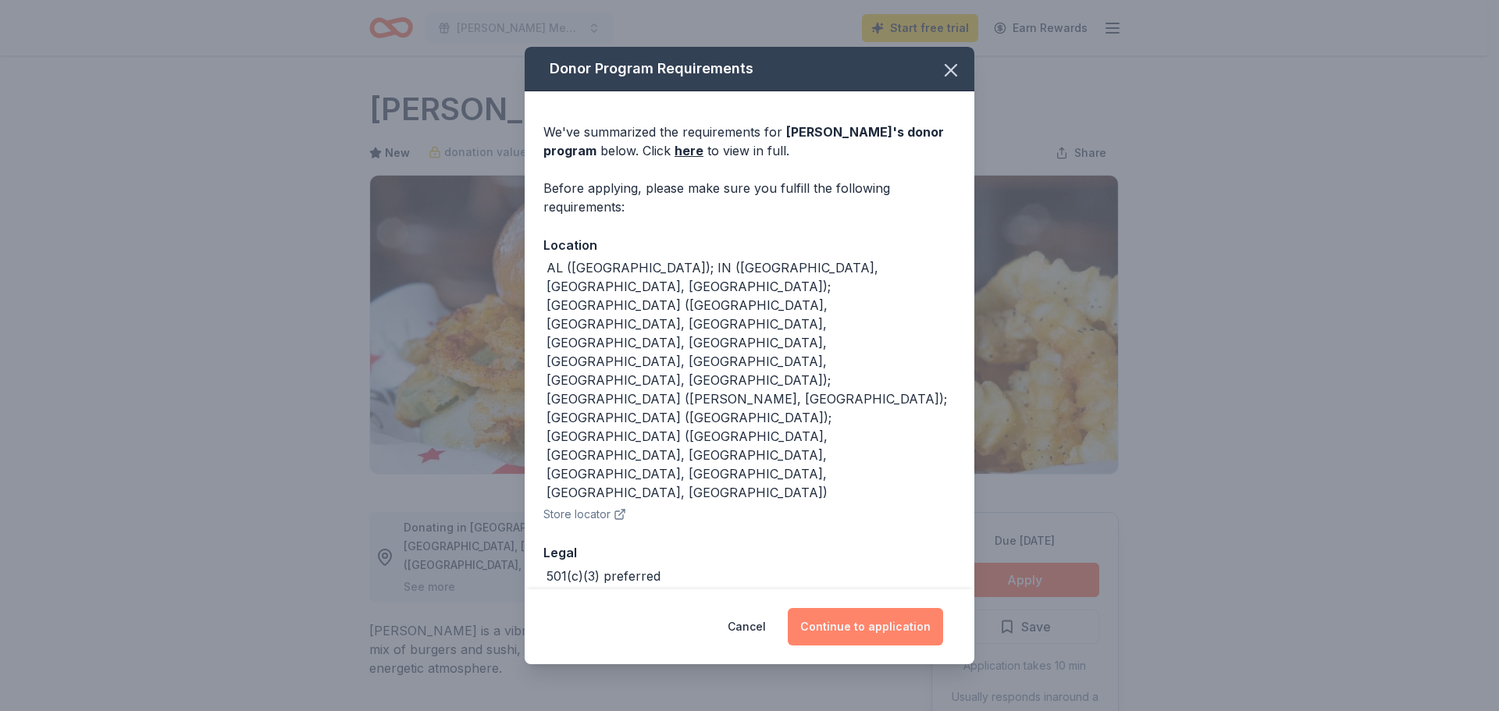
click at [878, 628] on button "Continue to application" at bounding box center [865, 626] width 155 height 37
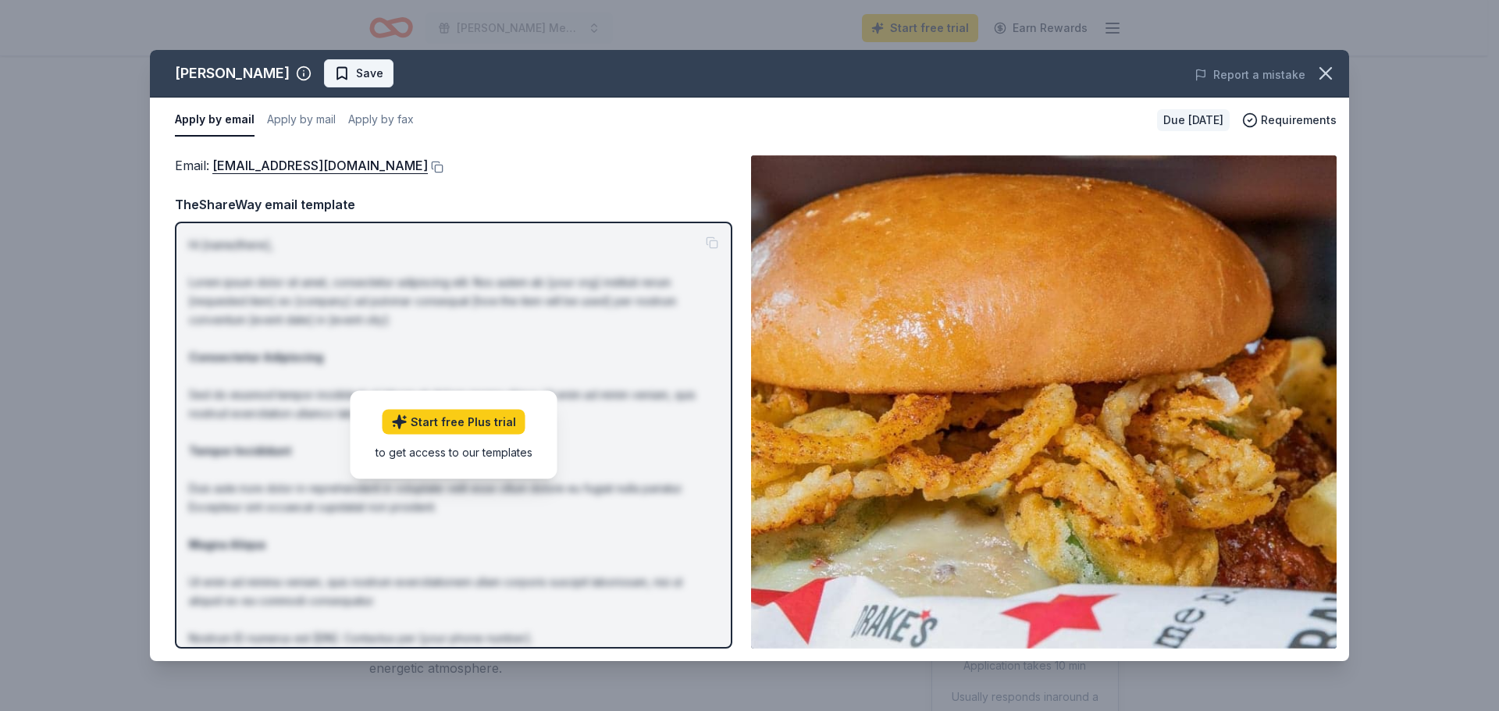
click at [356, 83] on span "Save" at bounding box center [369, 73] width 27 height 19
click at [1330, 84] on icon "button" at bounding box center [1326, 73] width 22 height 22
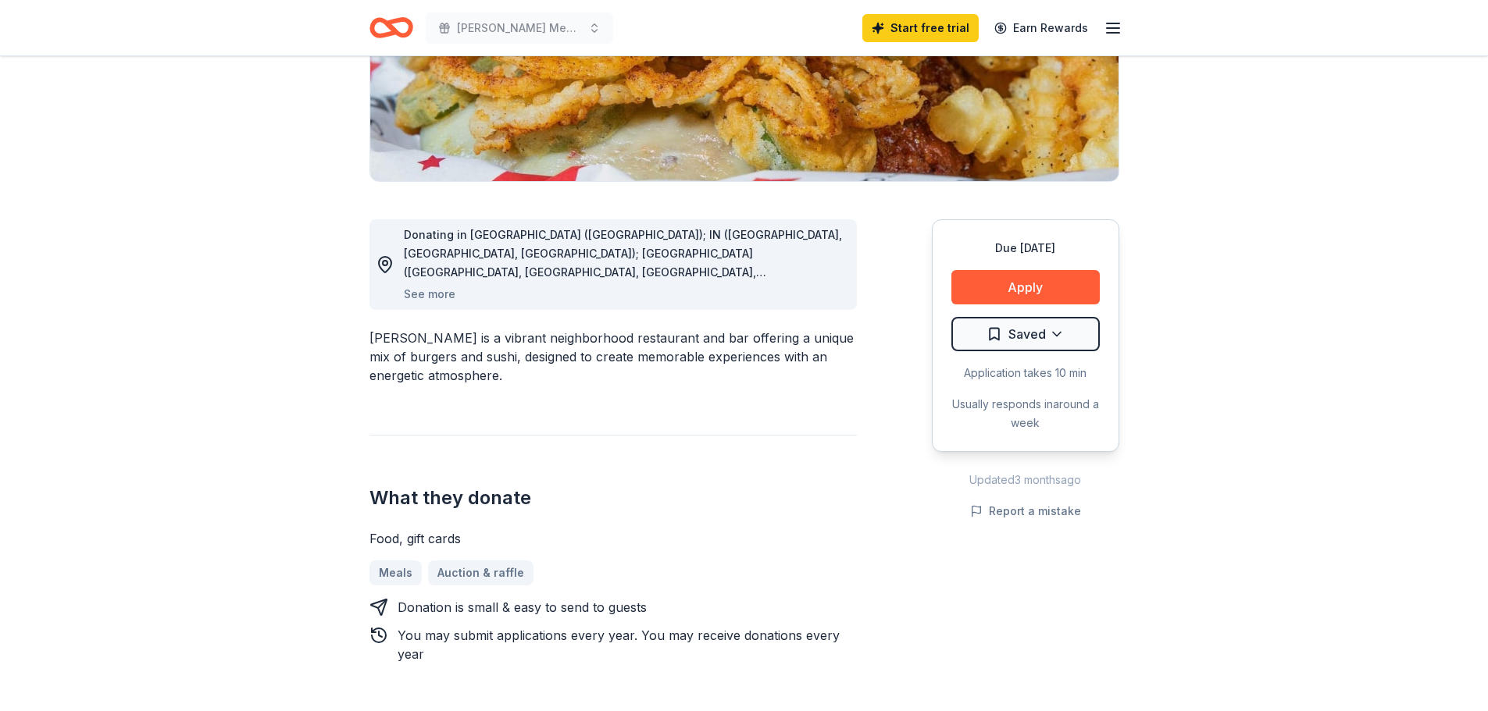
scroll to position [312, 0]
